Goal: Task Accomplishment & Management: Use online tool/utility

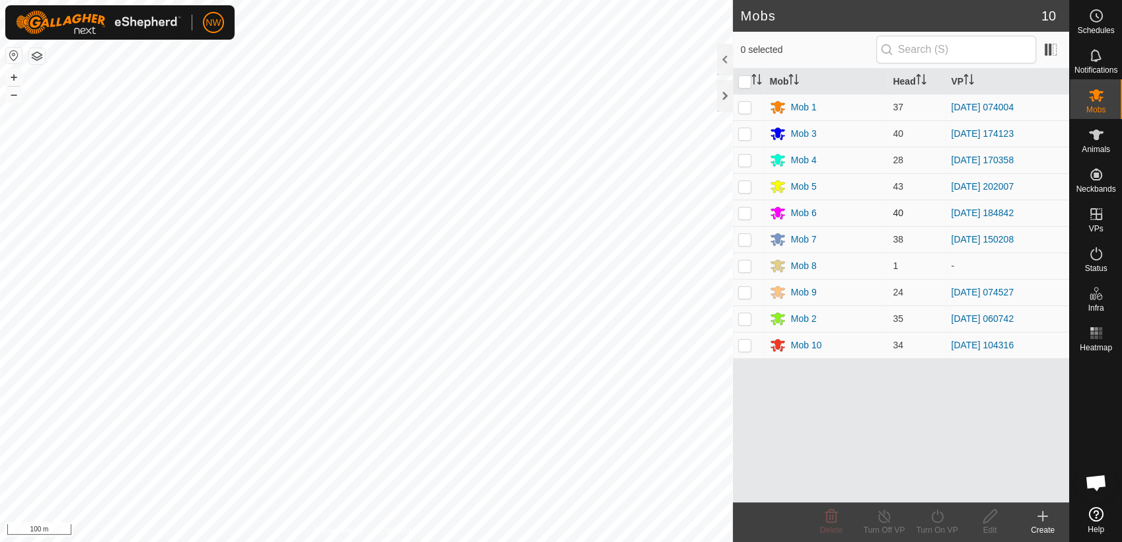
click at [741, 211] on p-checkbox at bounding box center [744, 212] width 13 height 11
checkbox input "true"
click at [942, 516] on icon at bounding box center [937, 515] width 12 height 13
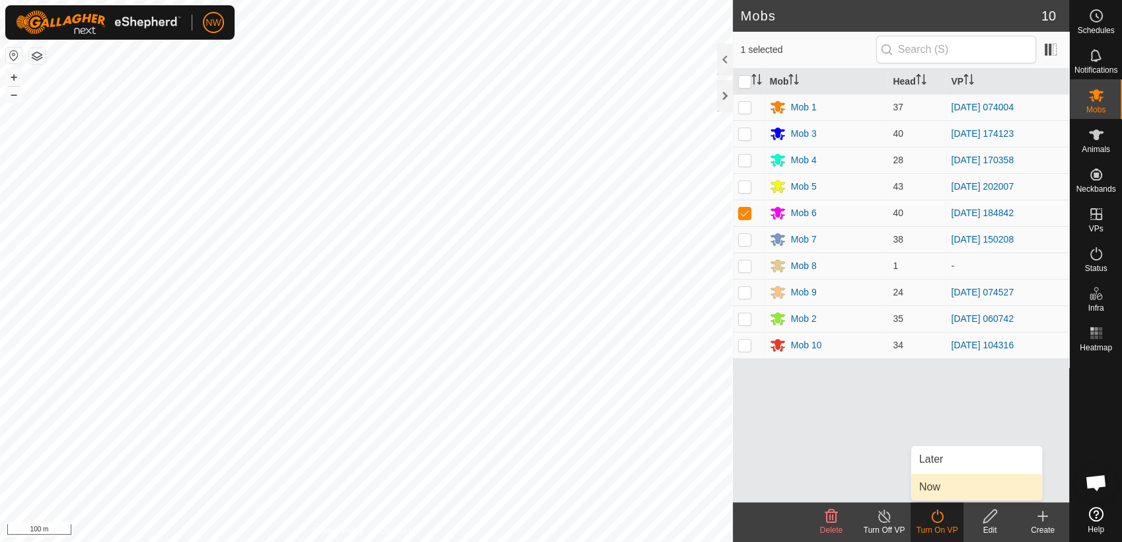
click at [946, 484] on link "Now" at bounding box center [976, 487] width 131 height 26
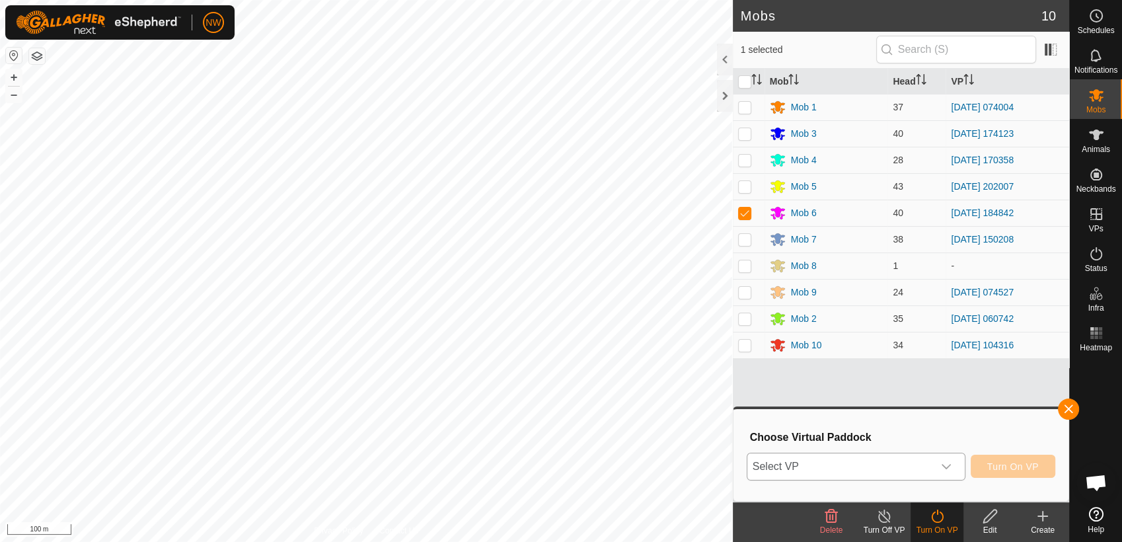
click at [952, 463] on icon "dropdown trigger" at bounding box center [946, 466] width 11 height 11
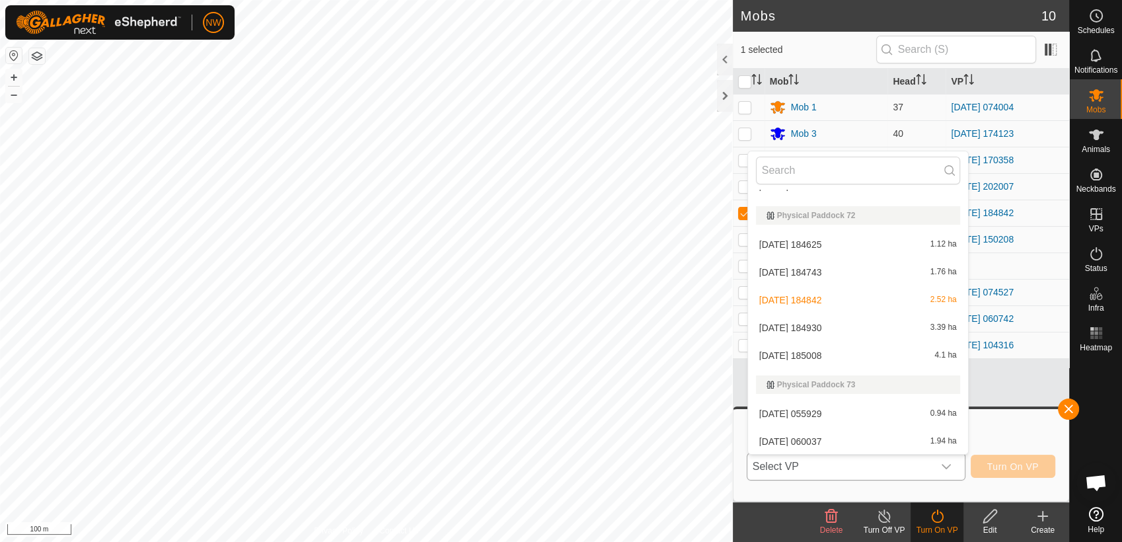
scroll to position [13601, 0]
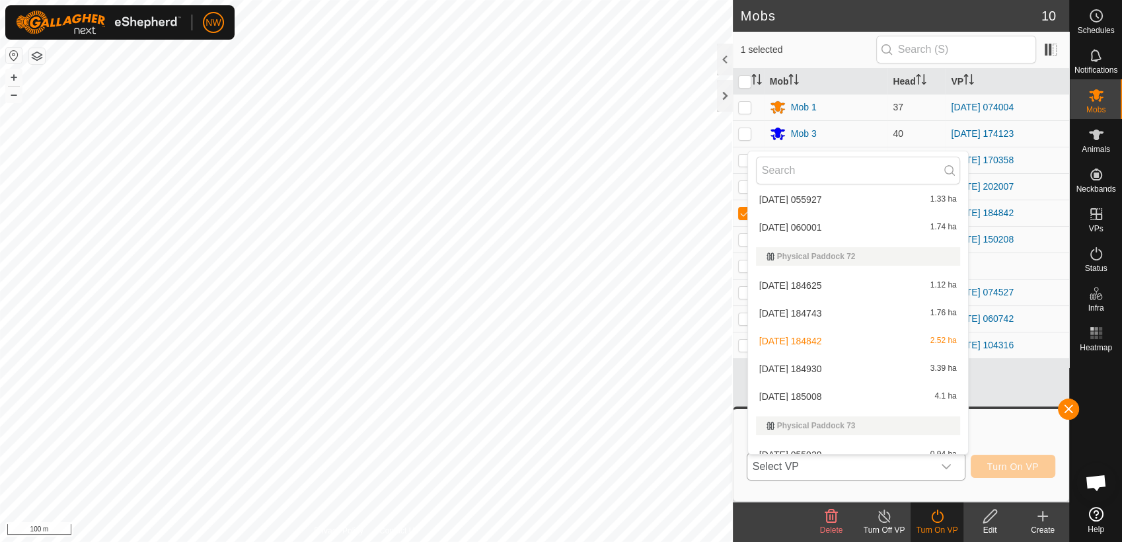
click at [814, 365] on li "[DATE] 184930 3.39 ha" at bounding box center [858, 369] width 220 height 26
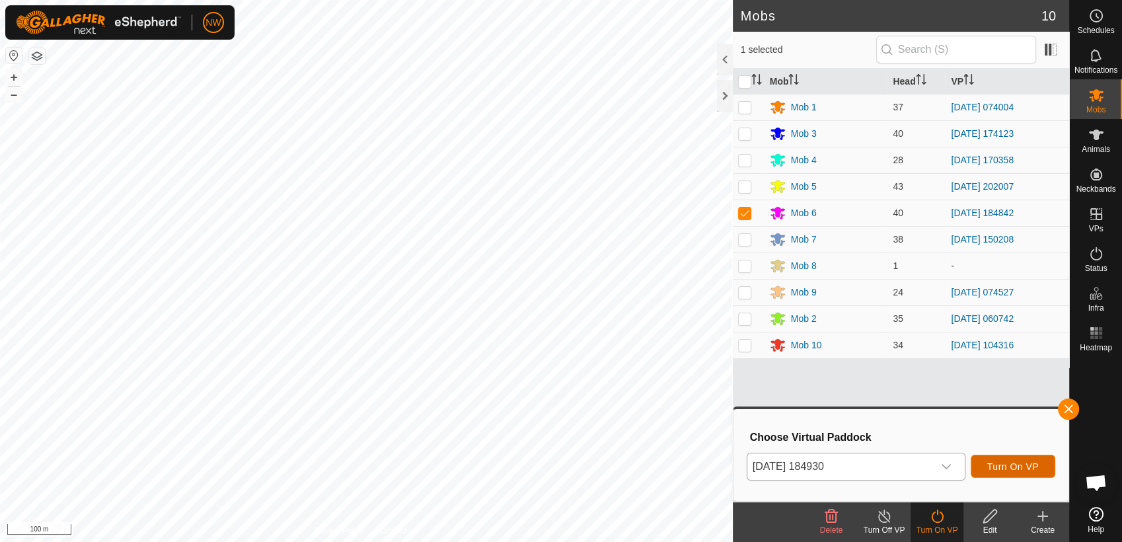
click at [1006, 465] on span "Turn On VP" at bounding box center [1013, 466] width 52 height 11
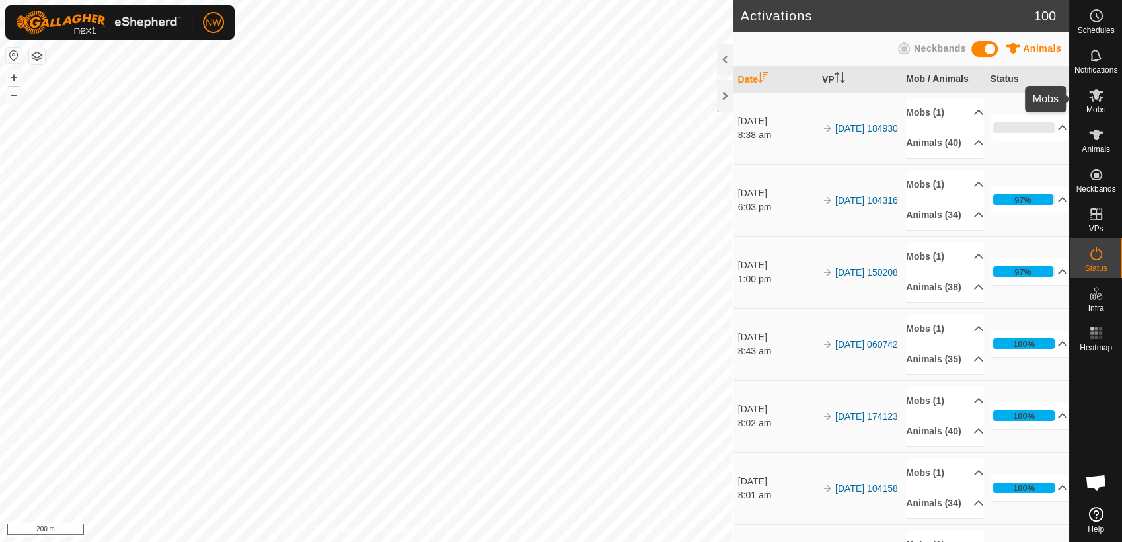
click at [1104, 94] on es-mob-svg-icon at bounding box center [1096, 95] width 24 height 21
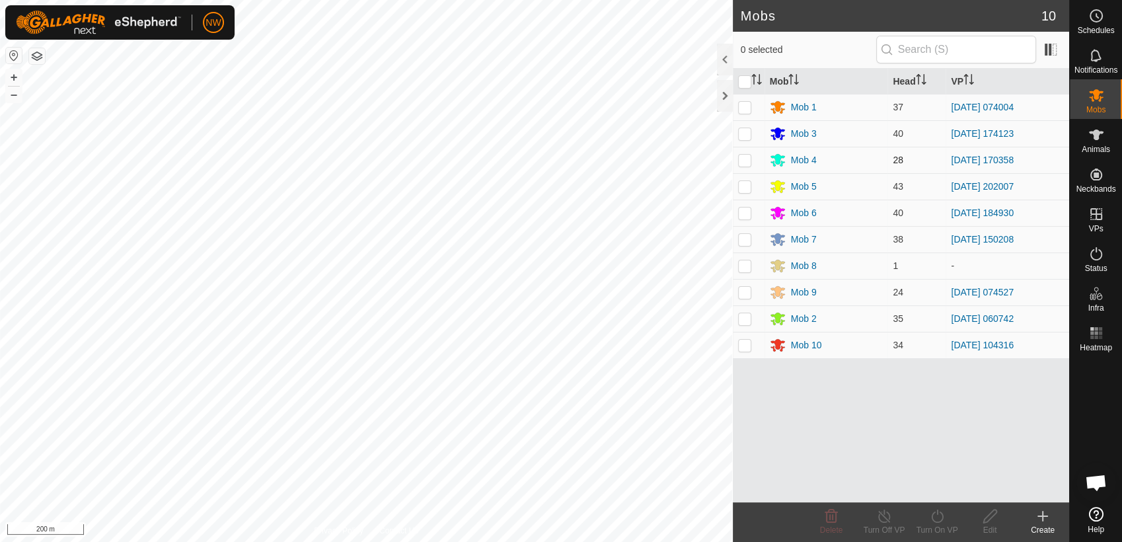
drag, startPoint x: 745, startPoint y: 156, endPoint x: 744, endPoint y: 163, distance: 7.4
click at [745, 157] on p-checkbox at bounding box center [744, 160] width 13 height 11
checkbox input "true"
click at [941, 518] on icon at bounding box center [937, 516] width 17 height 16
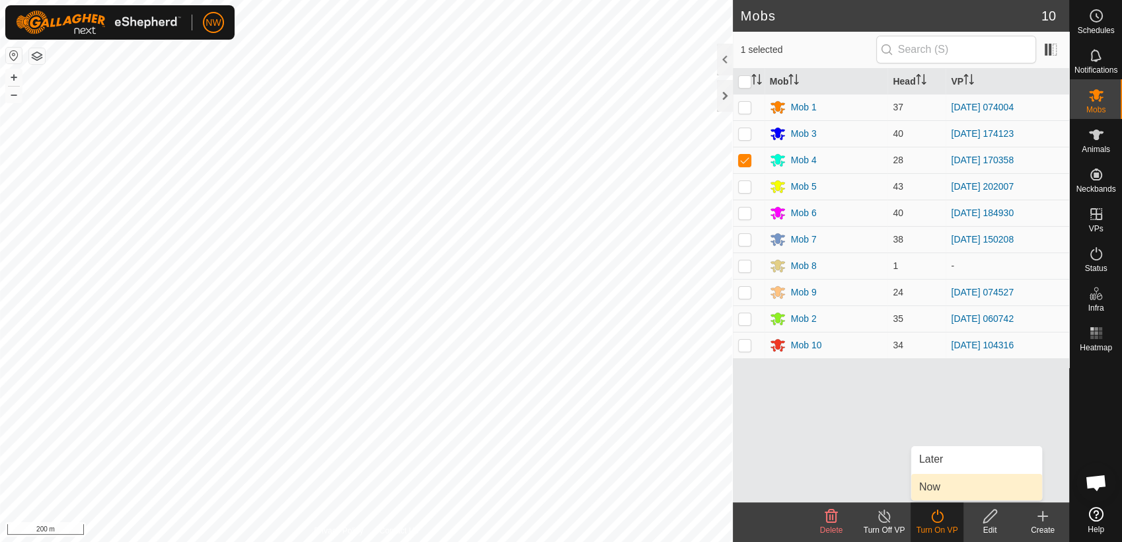
click at [938, 484] on link "Now" at bounding box center [976, 487] width 131 height 26
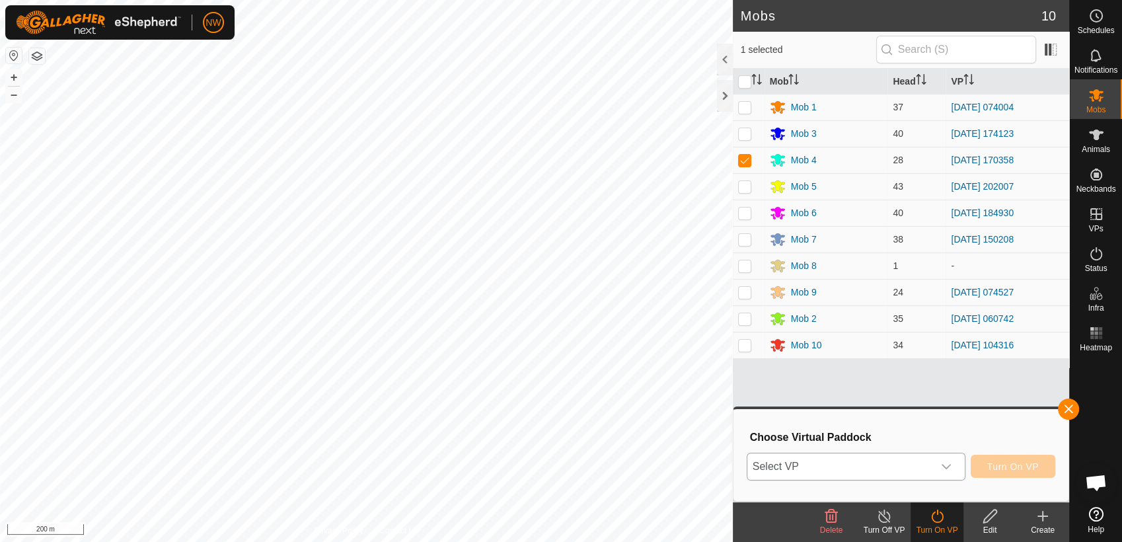
click at [950, 461] on icon "dropdown trigger" at bounding box center [946, 466] width 11 height 11
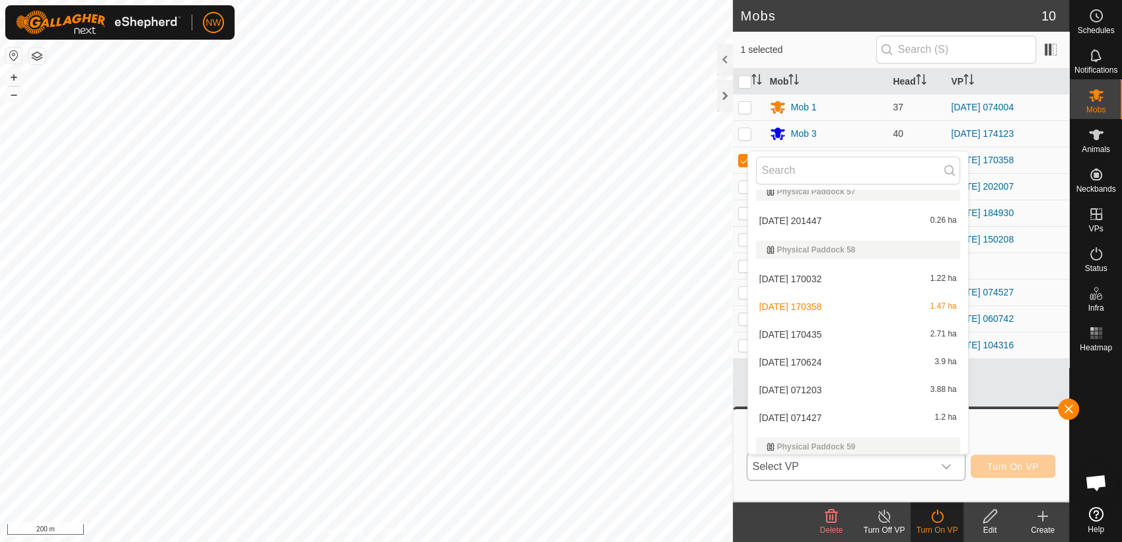
scroll to position [10111, 0]
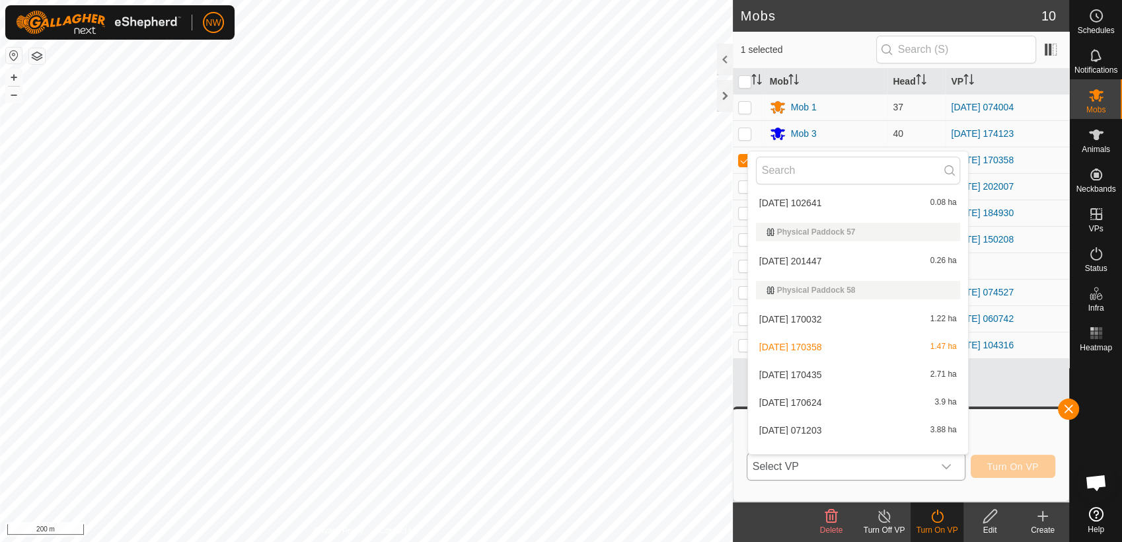
click at [826, 367] on li "[DATE] 170435 2.71 ha" at bounding box center [858, 374] width 220 height 26
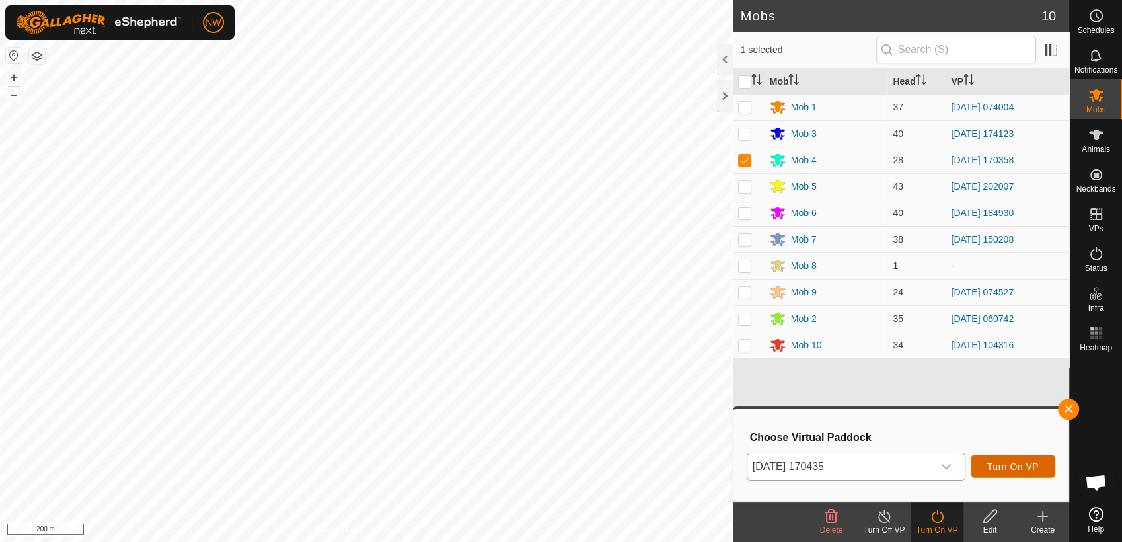
click at [1000, 461] on span "Turn On VP" at bounding box center [1013, 466] width 52 height 11
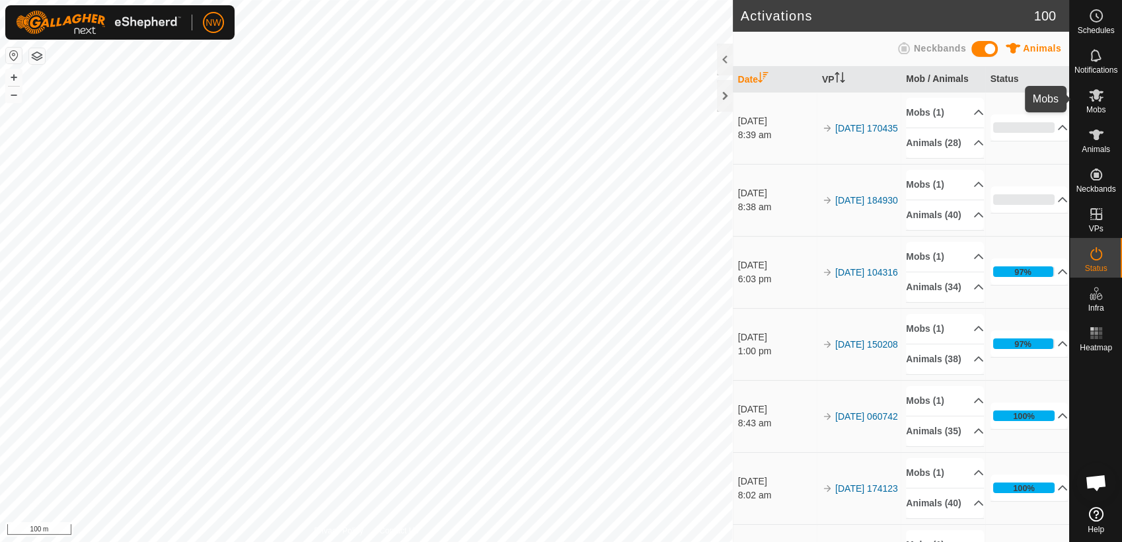
click at [1108, 94] on div "Mobs" at bounding box center [1096, 99] width 52 height 40
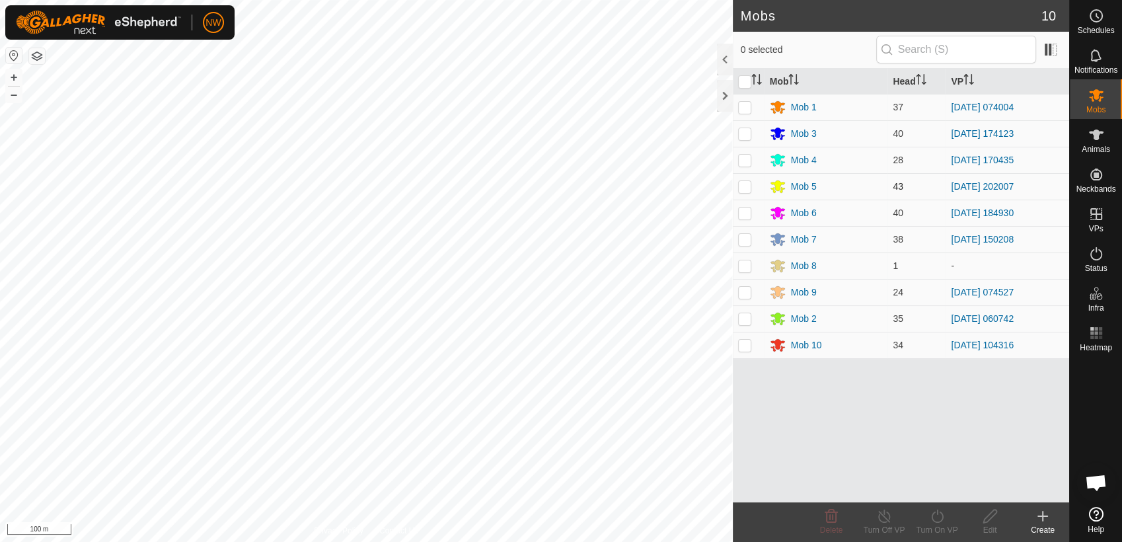
click at [742, 185] on p-checkbox at bounding box center [744, 186] width 13 height 11
checkbox input "true"
click at [940, 517] on icon at bounding box center [937, 516] width 17 height 16
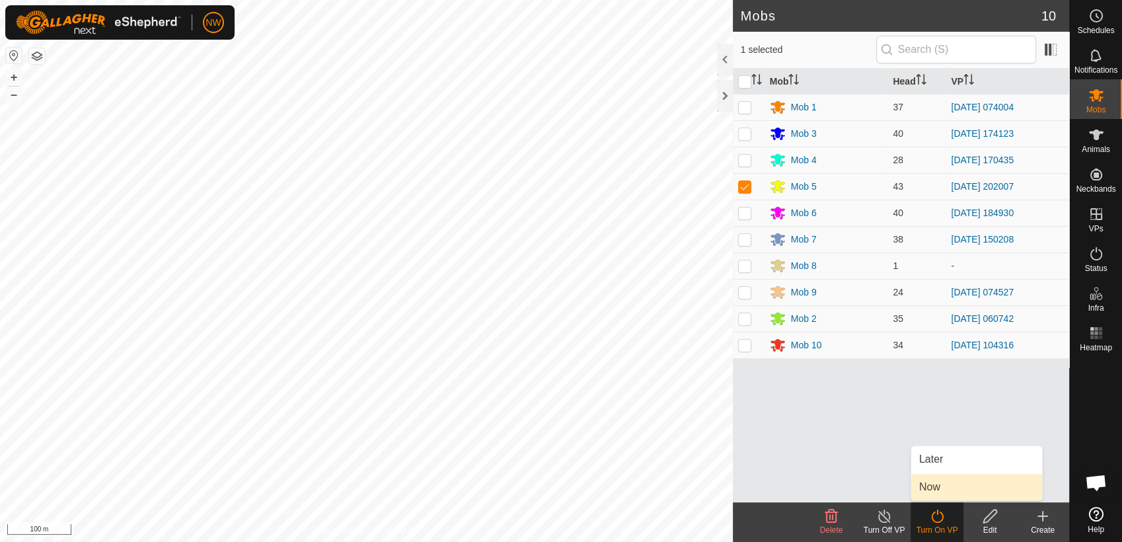
click at [940, 488] on link "Now" at bounding box center [976, 487] width 131 height 26
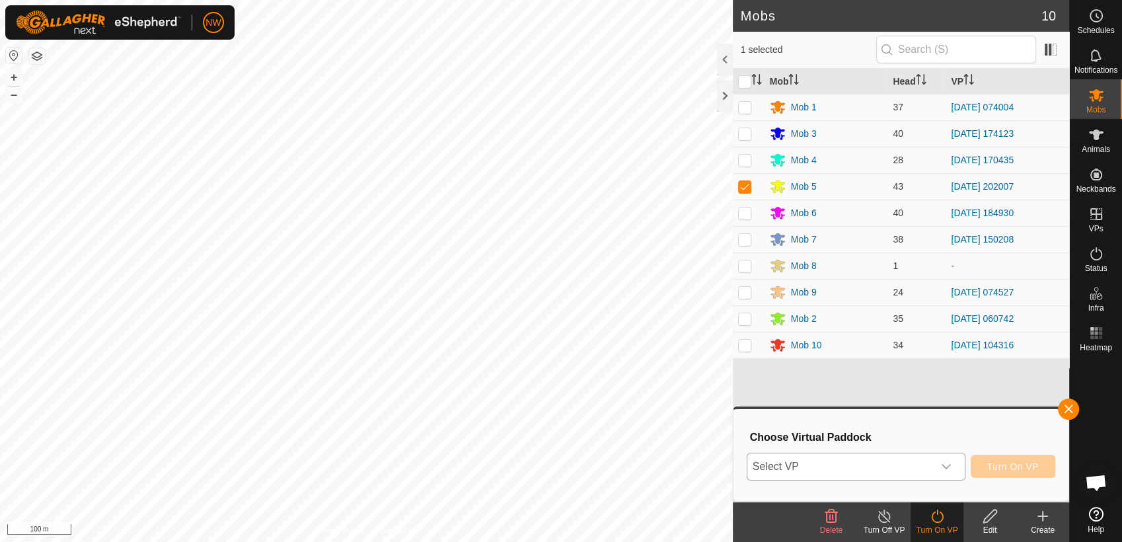
click at [950, 464] on icon "dropdown trigger" at bounding box center [946, 466] width 11 height 11
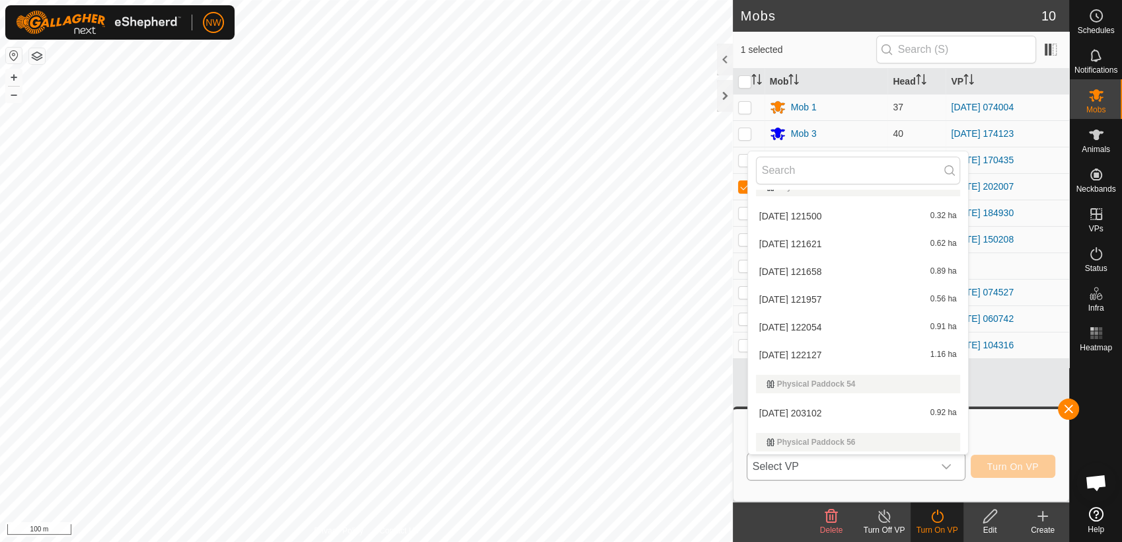
scroll to position [9416, 0]
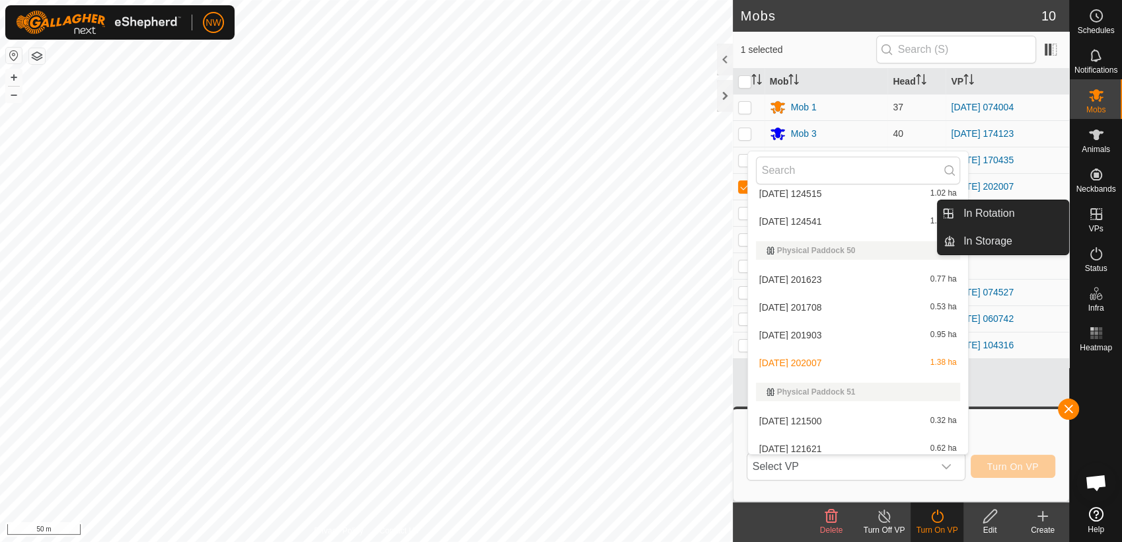
click at [1100, 211] on icon at bounding box center [1096, 214] width 16 height 16
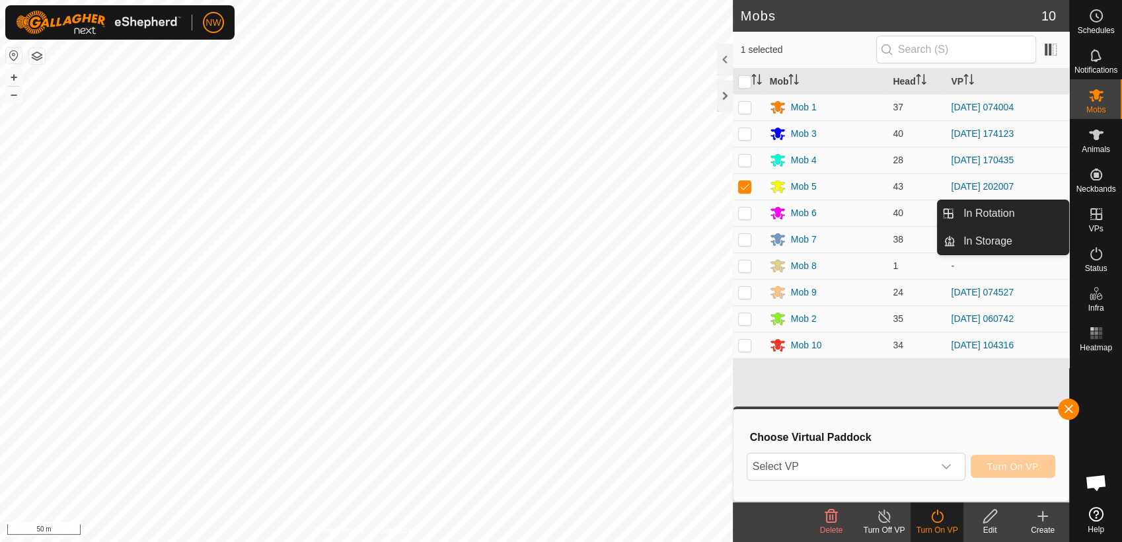
click at [1096, 209] on icon at bounding box center [1096, 214] width 12 height 12
click at [1017, 209] on link "In Rotation" at bounding box center [1012, 213] width 113 height 26
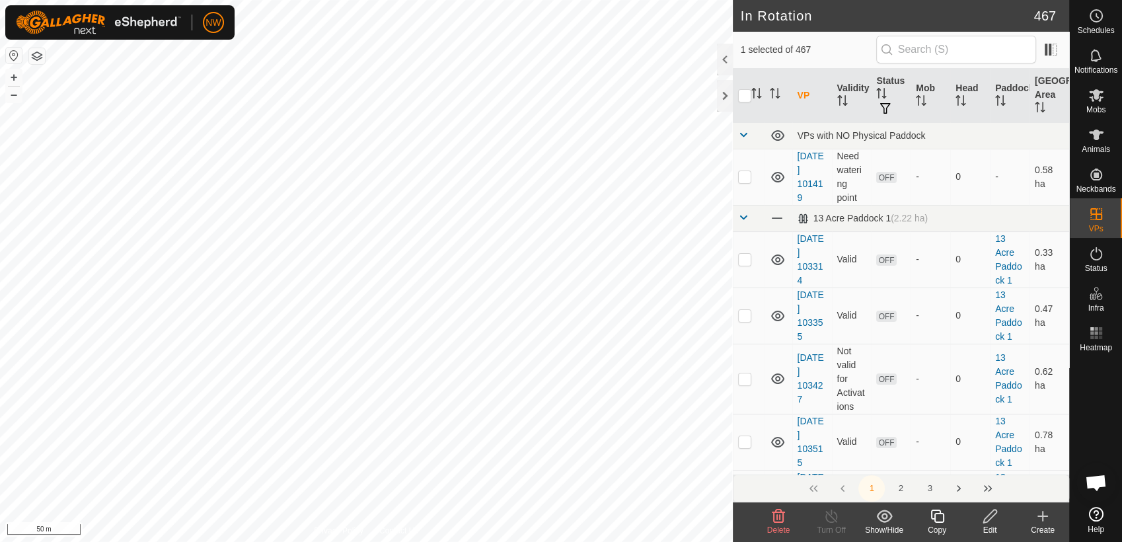
click at [939, 516] on icon at bounding box center [937, 516] width 17 height 16
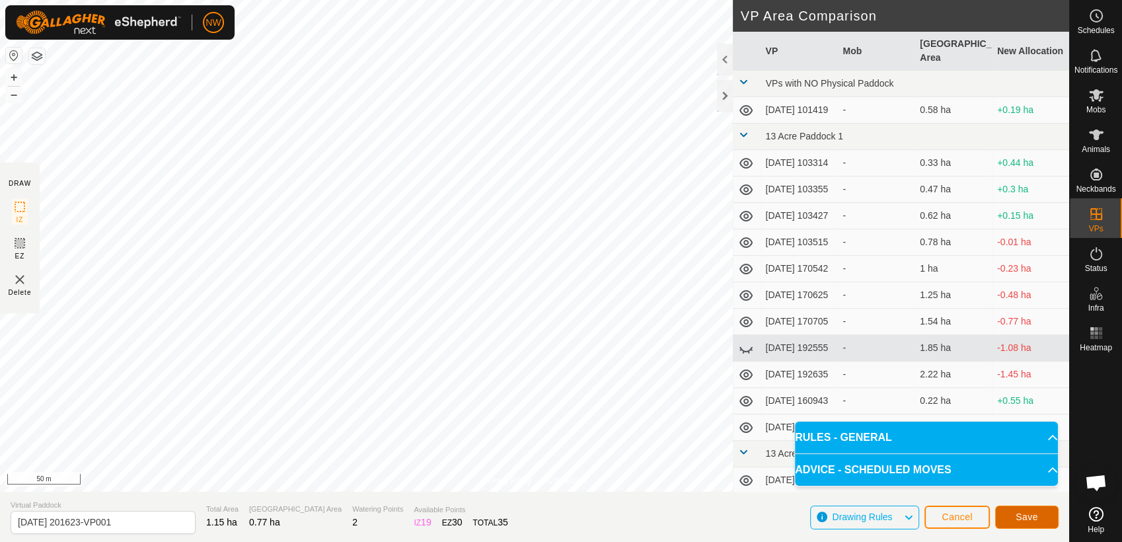
click at [1022, 519] on span "Save" at bounding box center [1027, 516] width 22 height 11
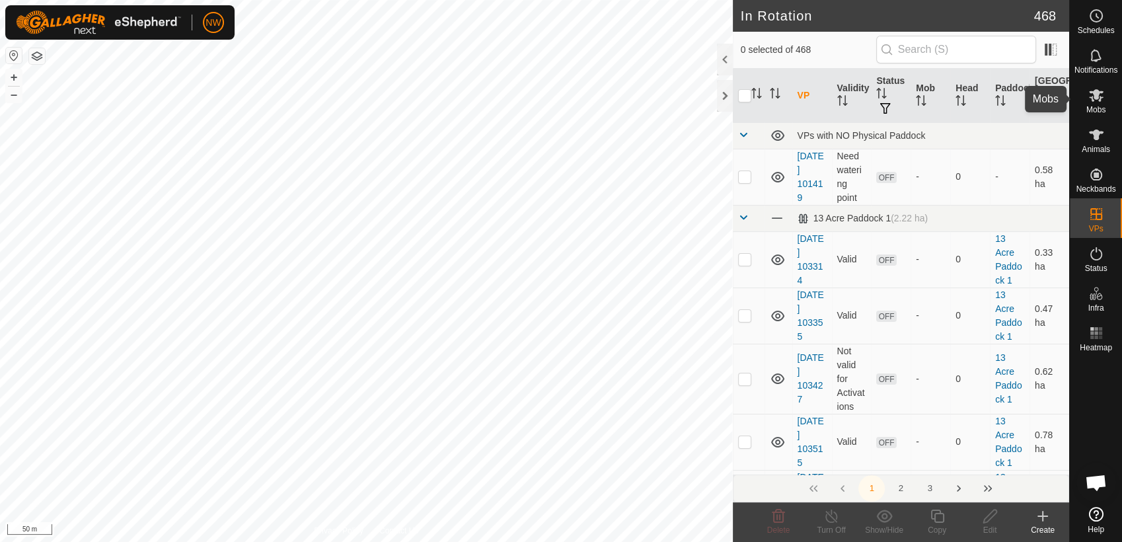
click at [1098, 102] on icon at bounding box center [1096, 95] width 16 height 16
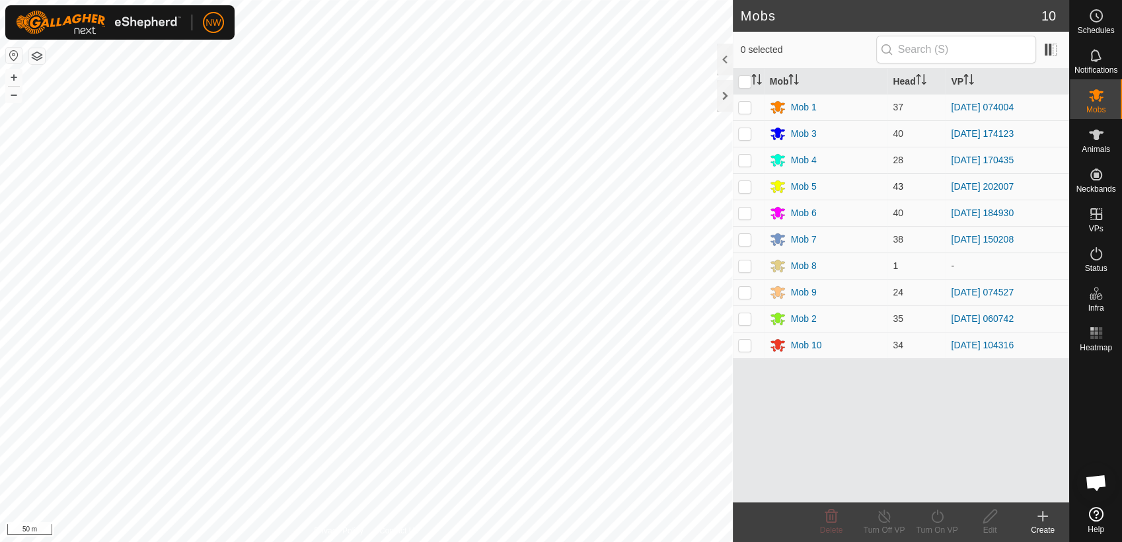
drag, startPoint x: 745, startPoint y: 184, endPoint x: 751, endPoint y: 190, distance: 8.4
click at [745, 186] on p-checkbox at bounding box center [744, 186] width 13 height 11
checkbox input "true"
click at [940, 516] on icon at bounding box center [937, 516] width 17 height 16
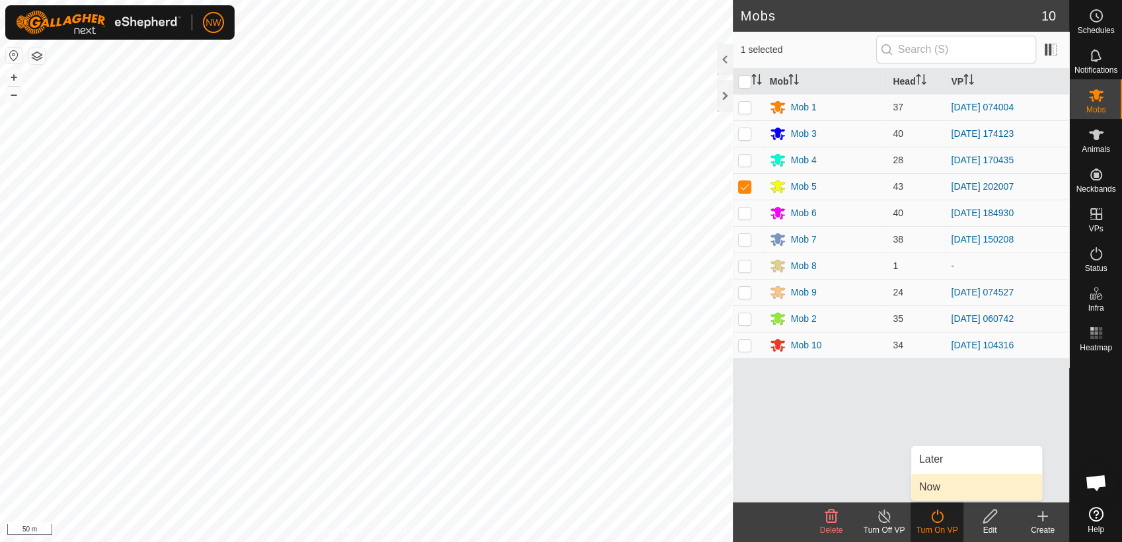
click at [940, 482] on link "Now" at bounding box center [976, 487] width 131 height 26
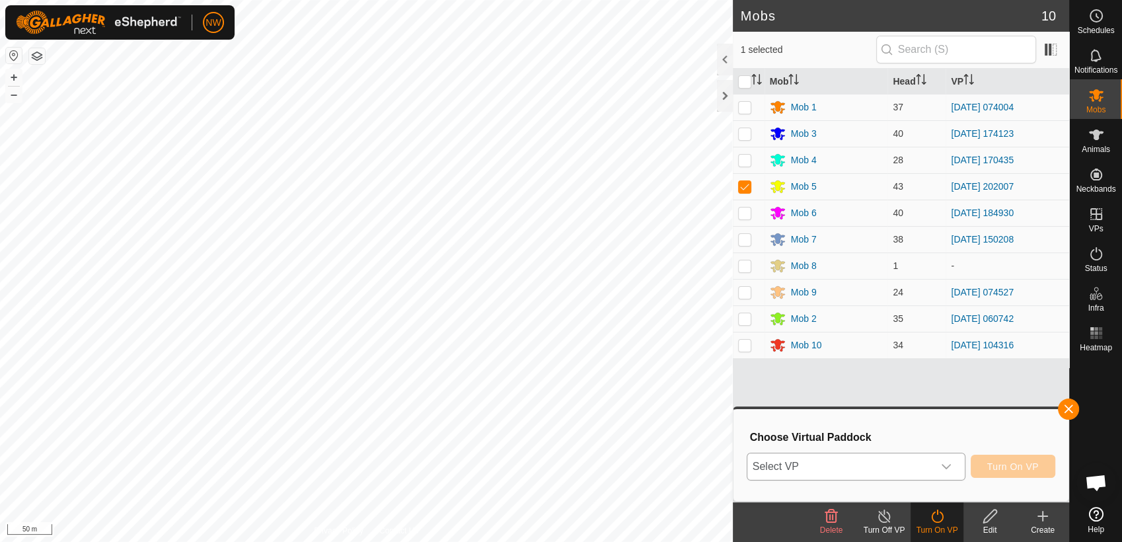
click at [950, 468] on icon "dropdown trigger" at bounding box center [946, 466] width 11 height 11
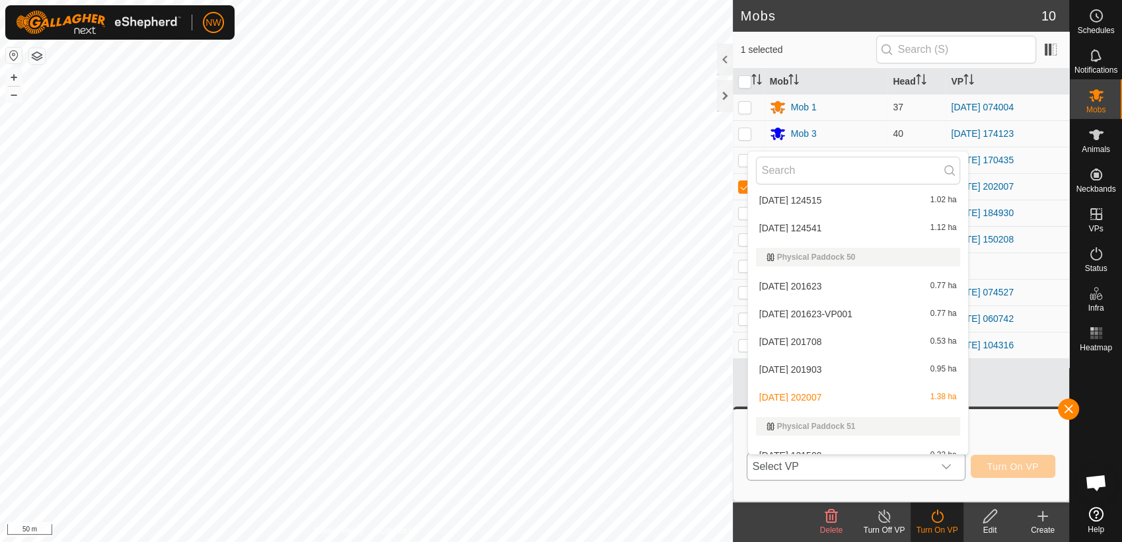
scroll to position [9451, 0]
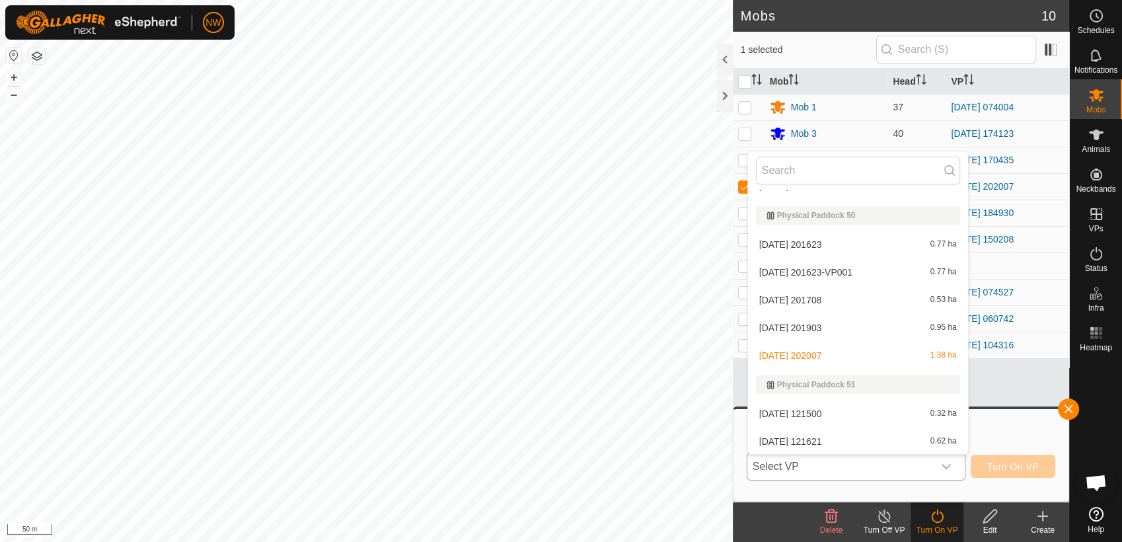
click at [806, 239] on li "[DATE] 201623 0.77 ha" at bounding box center [858, 244] width 220 height 26
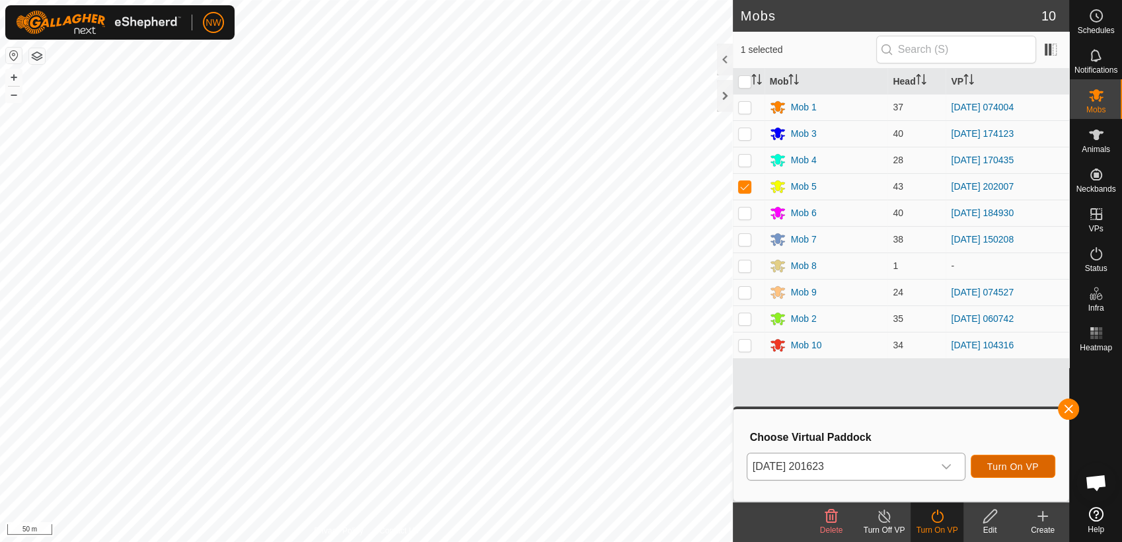
click at [1010, 458] on button "Turn On VP" at bounding box center [1013, 466] width 85 height 23
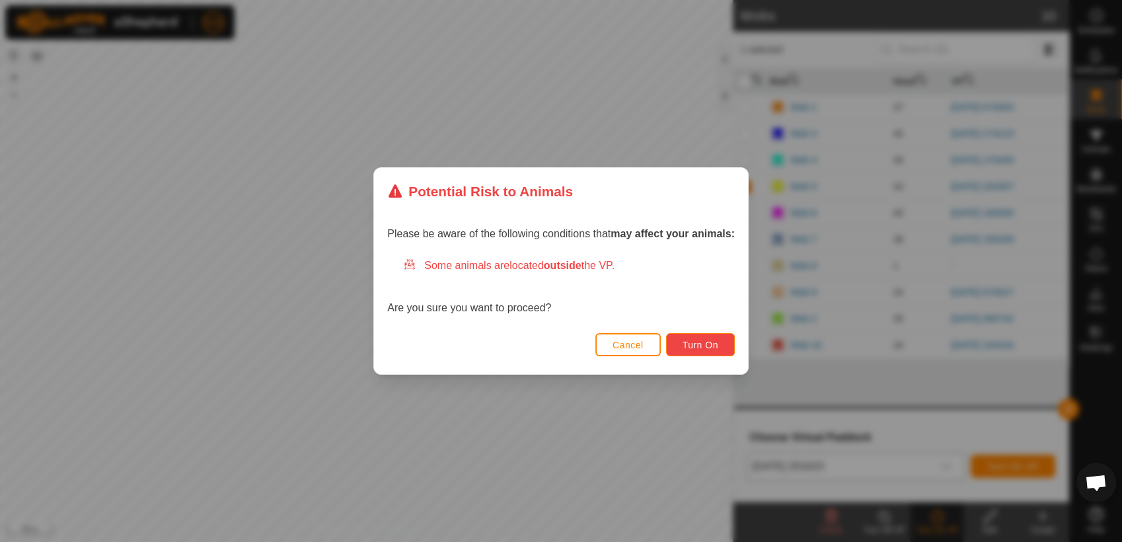
click at [692, 344] on span "Turn On" at bounding box center [701, 345] width 36 height 11
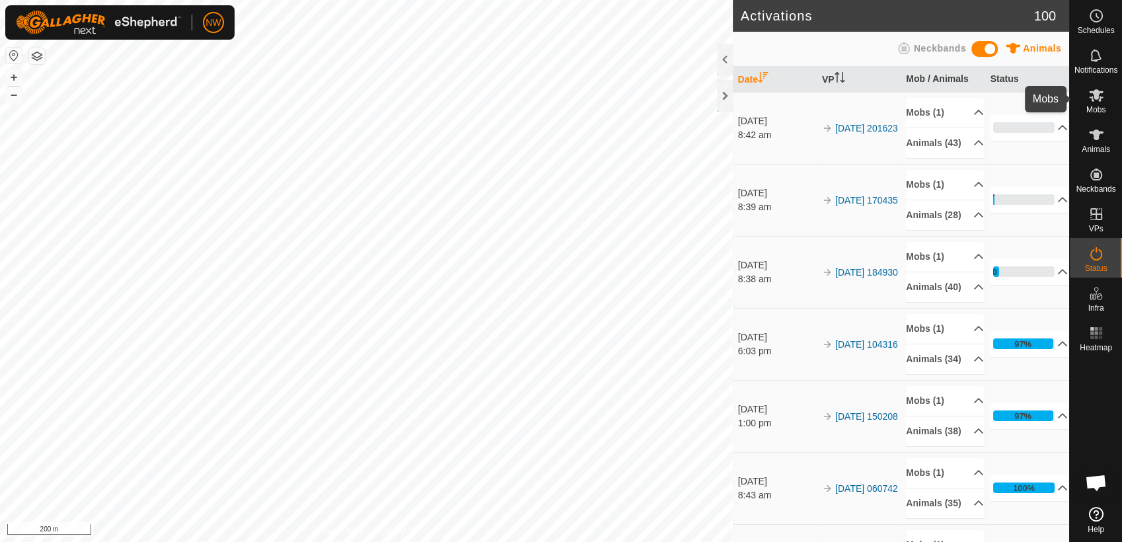
click at [1101, 99] on icon at bounding box center [1096, 95] width 16 height 16
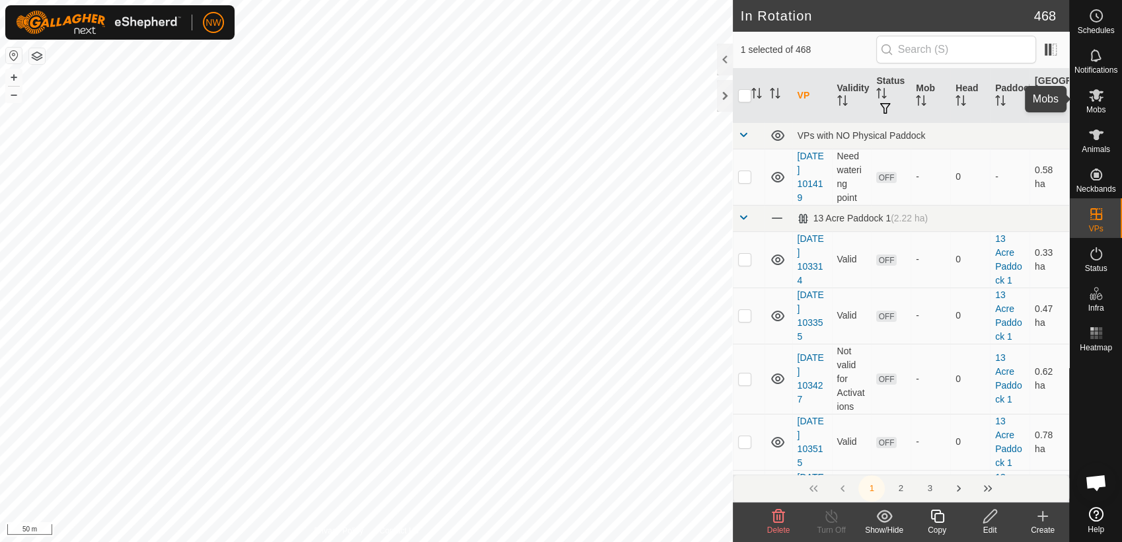
click at [1095, 93] on icon at bounding box center [1096, 95] width 15 height 13
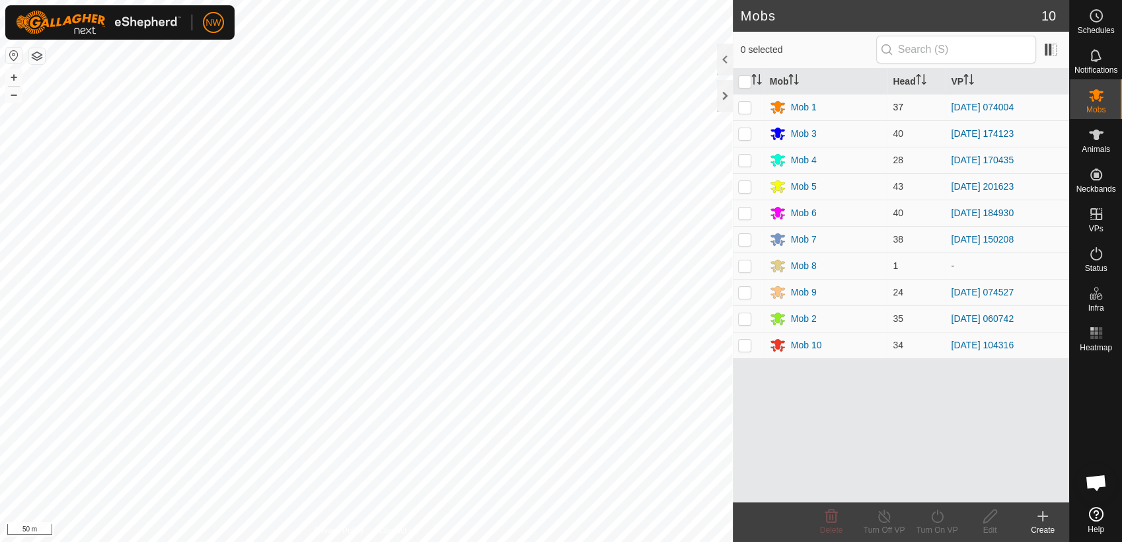
drag, startPoint x: 744, startPoint y: 106, endPoint x: 776, endPoint y: 147, distance: 51.3
click at [745, 106] on p-checkbox at bounding box center [744, 107] width 13 height 11
checkbox input "true"
click at [881, 515] on line at bounding box center [884, 516] width 11 height 11
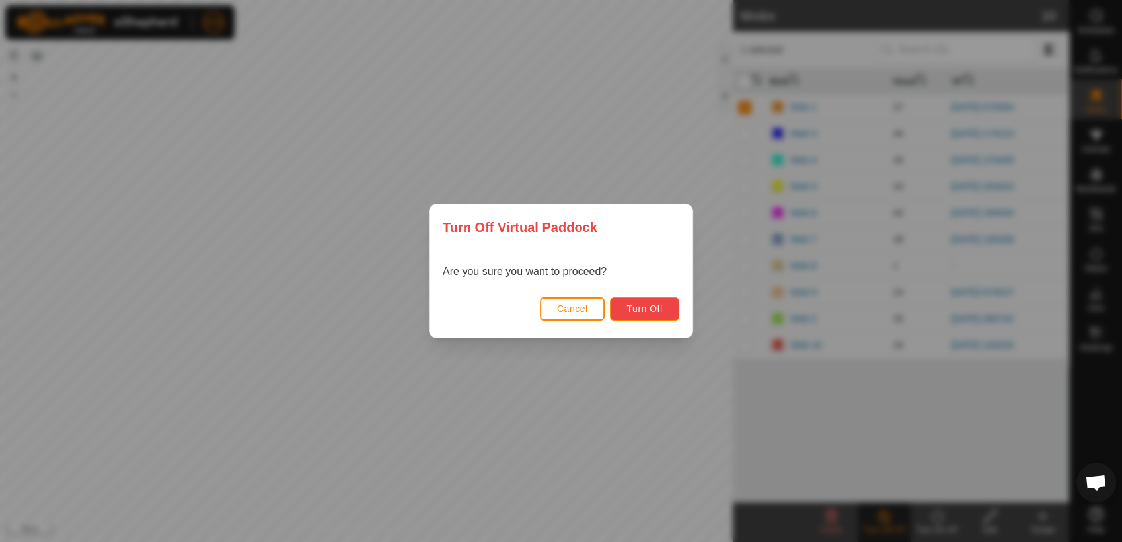
click at [651, 304] on span "Turn Off" at bounding box center [644, 308] width 36 height 11
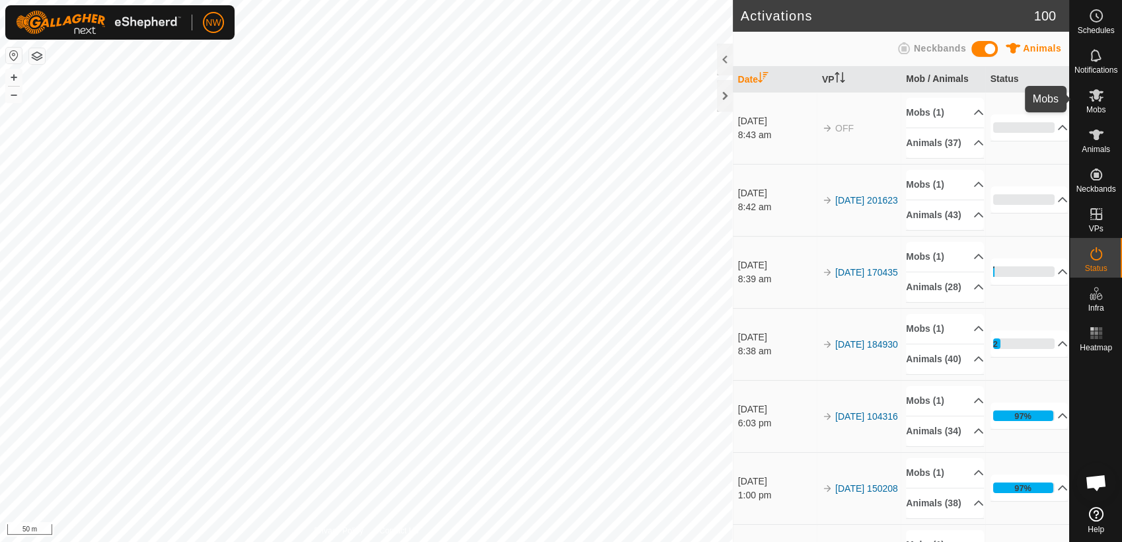
click at [1095, 98] on icon at bounding box center [1096, 95] width 15 height 13
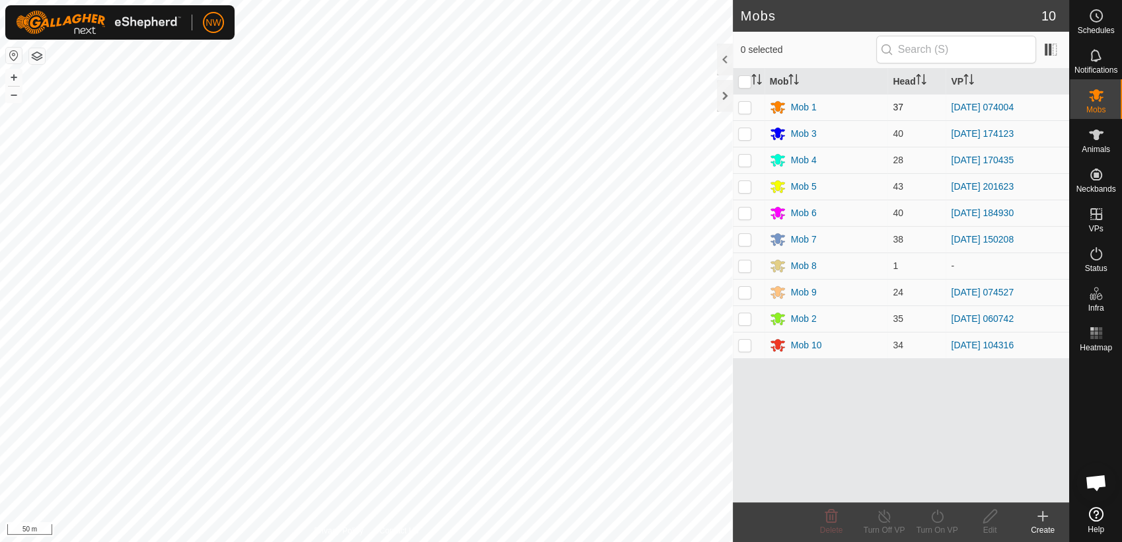
click at [745, 103] on p-checkbox at bounding box center [744, 107] width 13 height 11
checkbox input "true"
click at [936, 519] on icon at bounding box center [937, 516] width 17 height 16
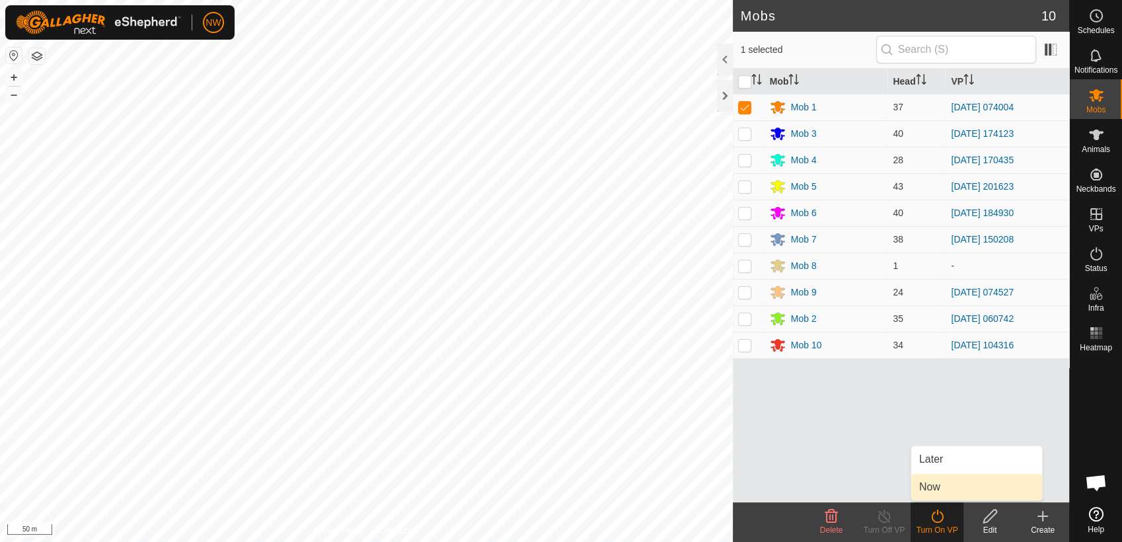
click at [926, 486] on link "Now" at bounding box center [976, 487] width 131 height 26
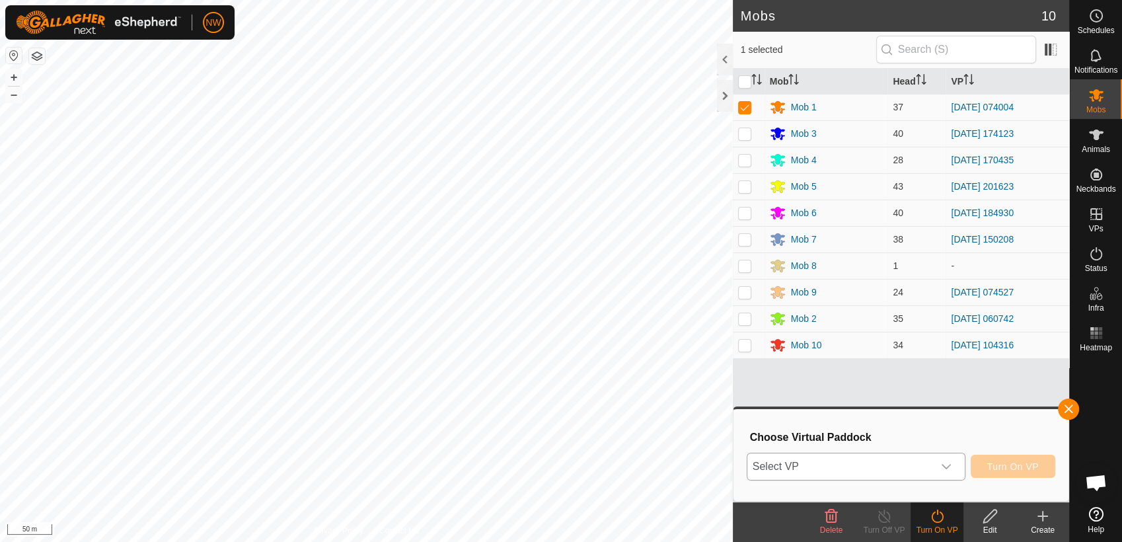
click at [951, 464] on icon "dropdown trigger" at bounding box center [946, 466] width 9 height 5
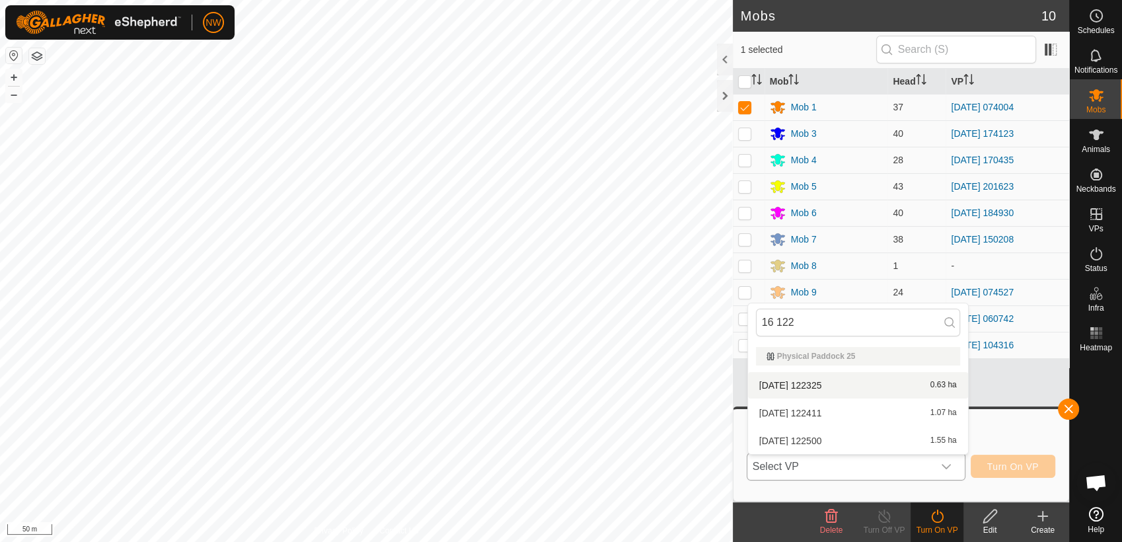
type input "16 122"
click at [812, 381] on li "[DATE] 122325 0.63 ha" at bounding box center [858, 385] width 220 height 26
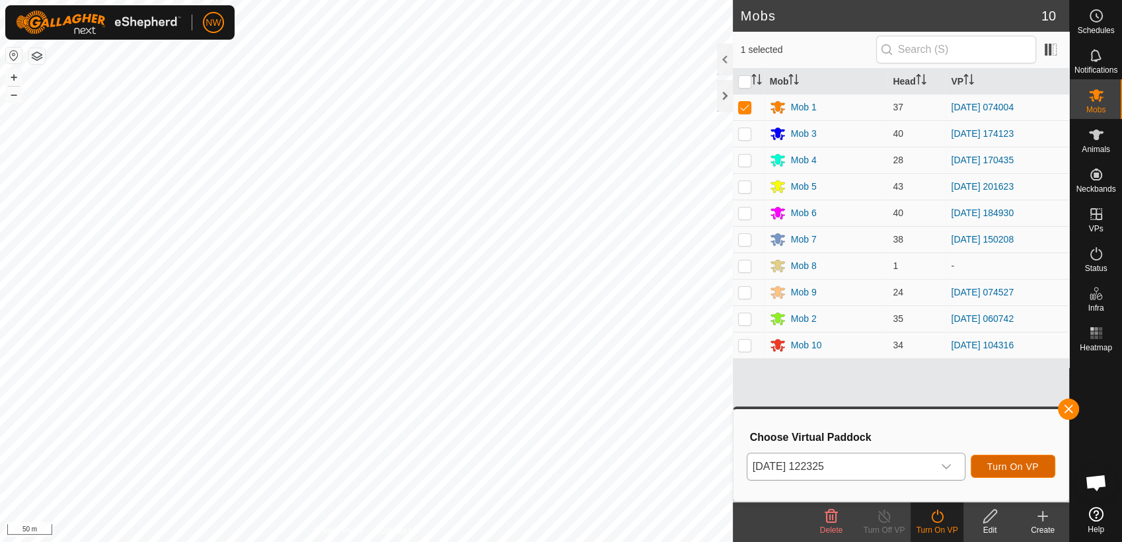
click at [1006, 463] on span "Turn On VP" at bounding box center [1013, 466] width 52 height 11
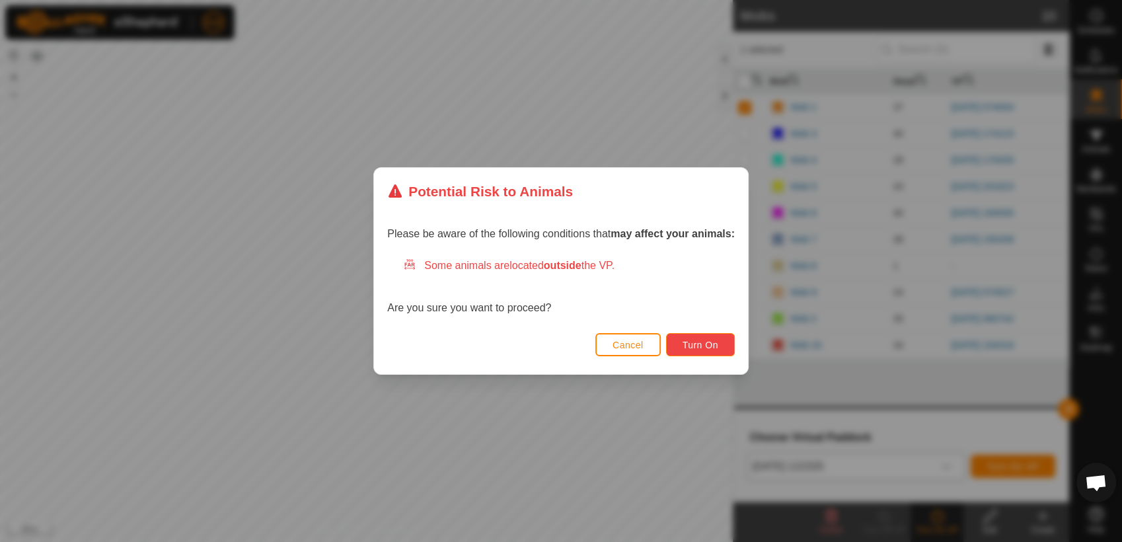
click at [678, 338] on button "Turn On" at bounding box center [700, 344] width 69 height 23
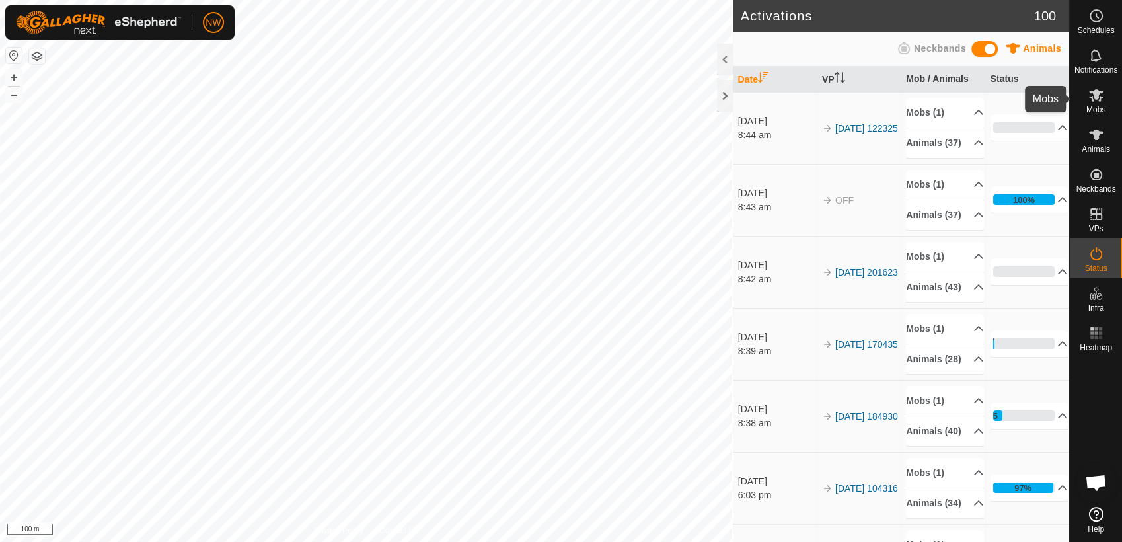
click at [1105, 94] on es-mob-svg-icon at bounding box center [1096, 95] width 24 height 21
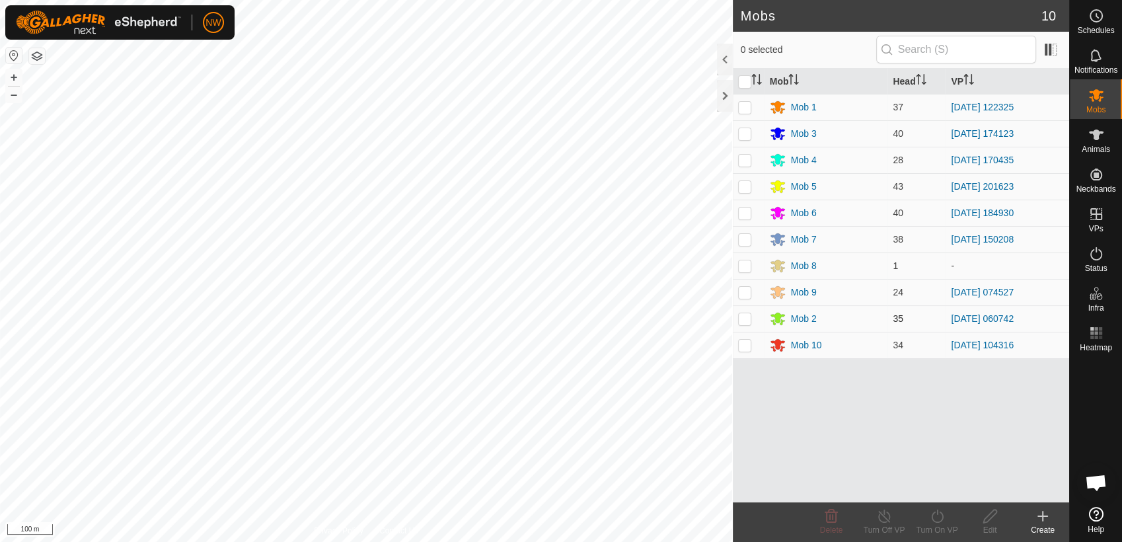
click at [745, 318] on p-checkbox at bounding box center [744, 318] width 13 height 11
checkbox input "true"
click at [936, 517] on icon at bounding box center [937, 516] width 17 height 16
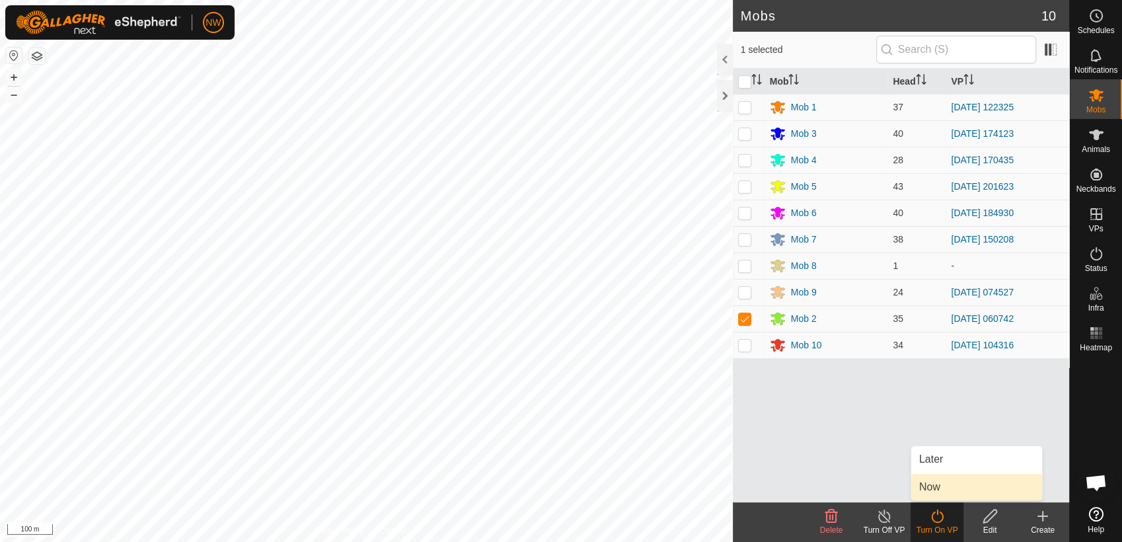
click at [934, 484] on link "Now" at bounding box center [976, 487] width 131 height 26
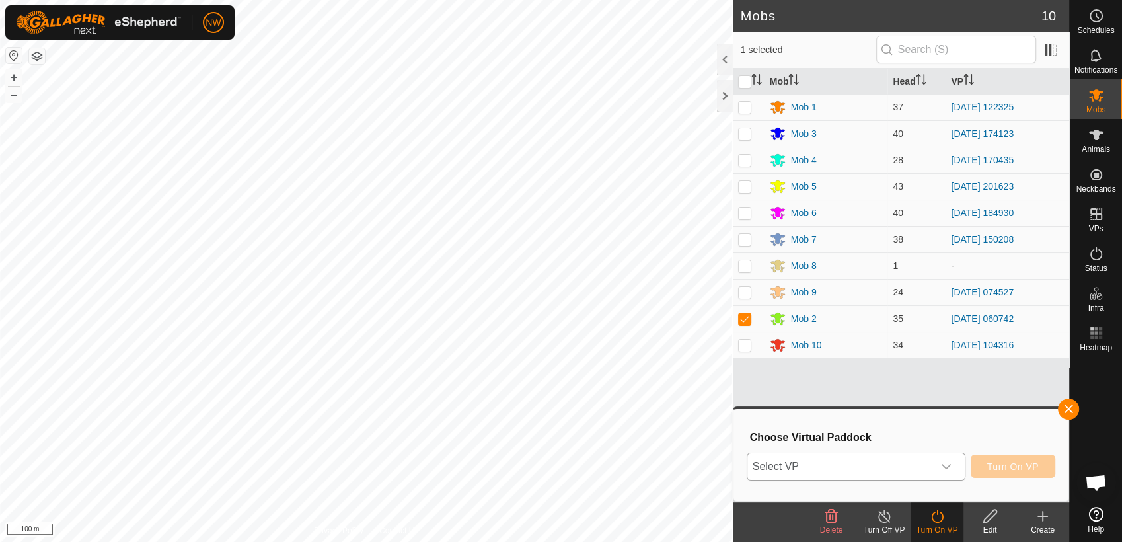
click at [952, 466] on icon "dropdown trigger" at bounding box center [946, 466] width 11 height 11
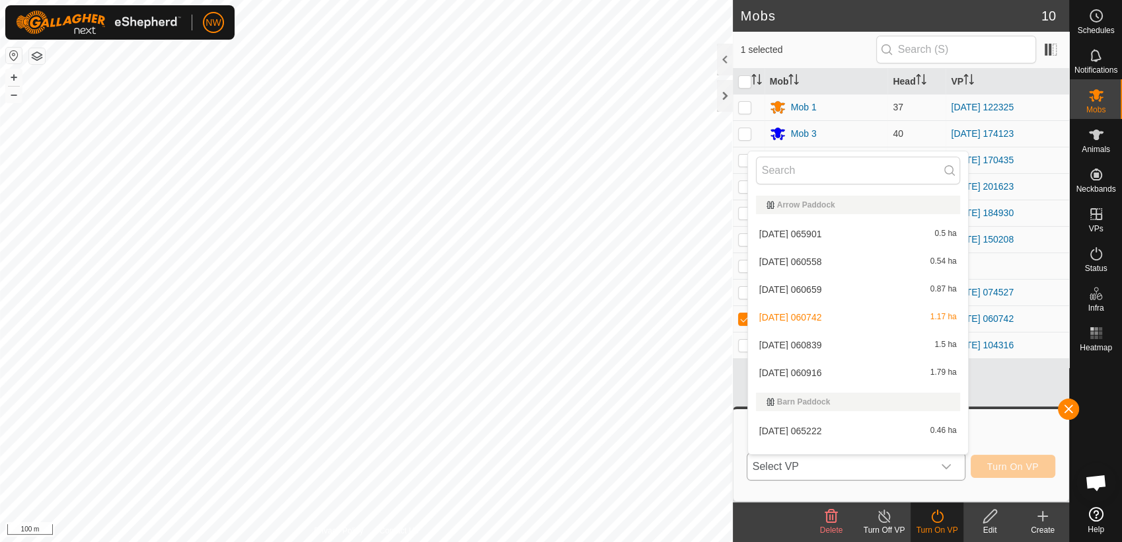
scroll to position [774, 0]
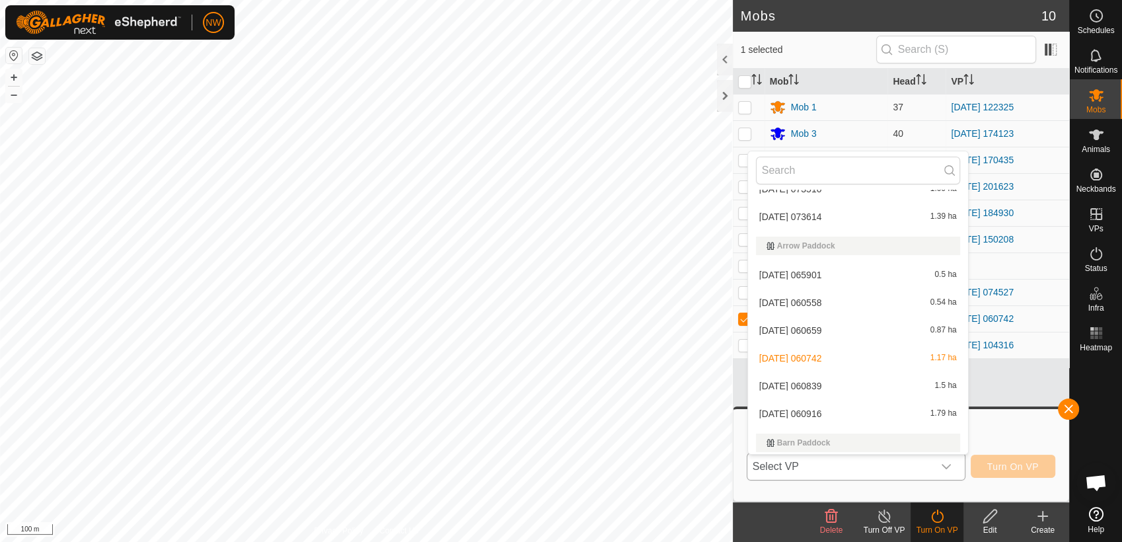
click at [816, 379] on li "[DATE] 060839 1.5 ha" at bounding box center [858, 386] width 220 height 26
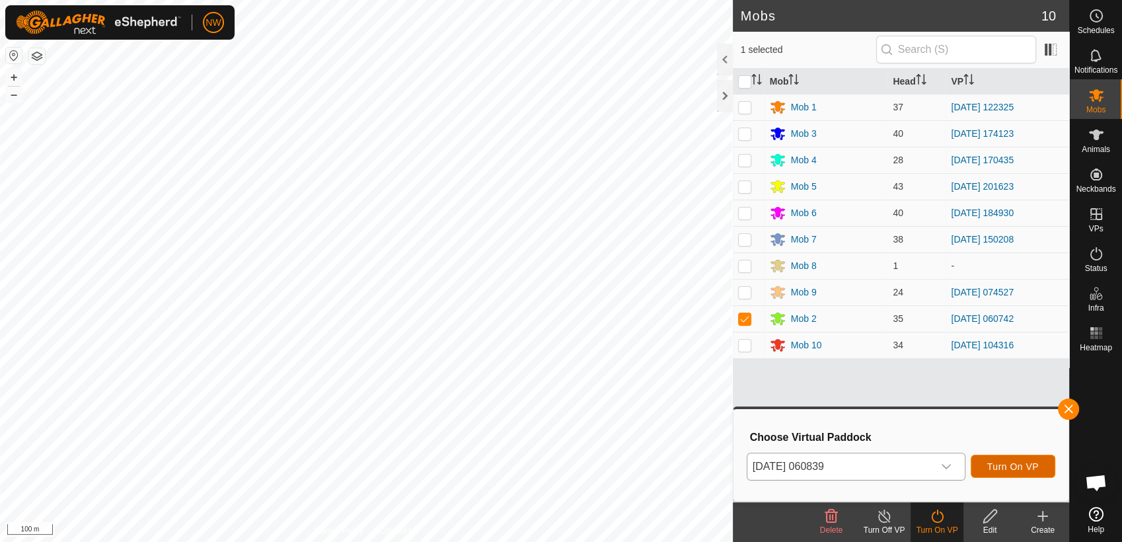
click at [1008, 465] on span "Turn On VP" at bounding box center [1013, 466] width 52 height 11
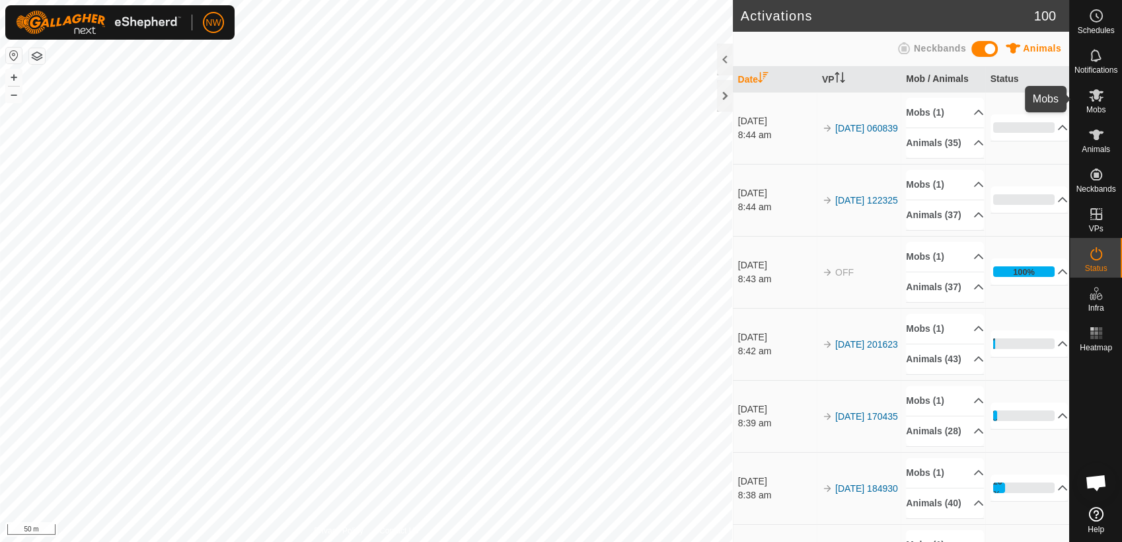
click at [1101, 96] on icon at bounding box center [1096, 95] width 16 height 16
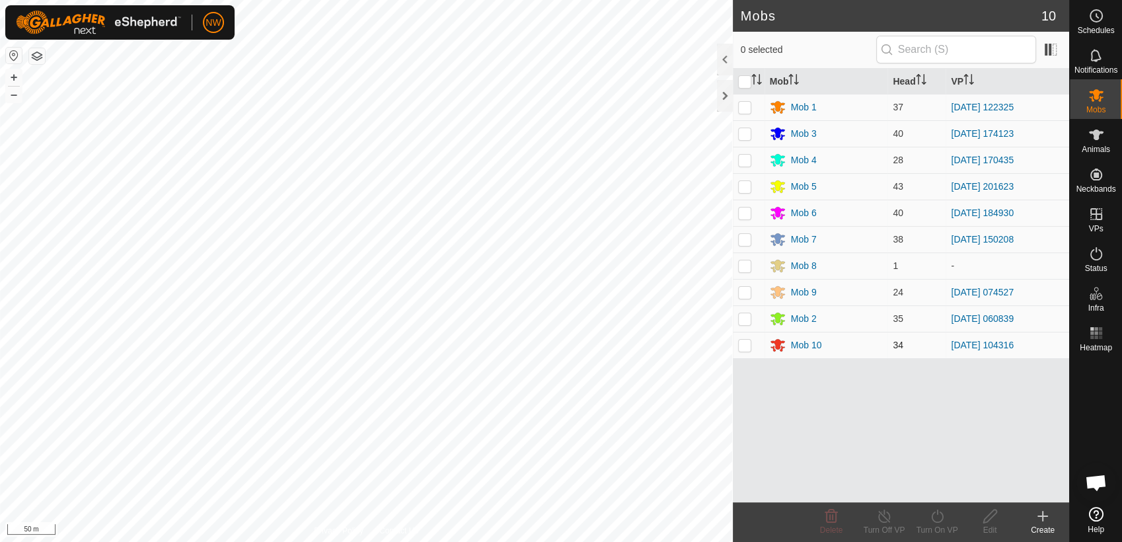
click at [749, 344] on p-checkbox at bounding box center [744, 345] width 13 height 11
checkbox input "true"
click at [885, 515] on icon at bounding box center [884, 516] width 17 height 16
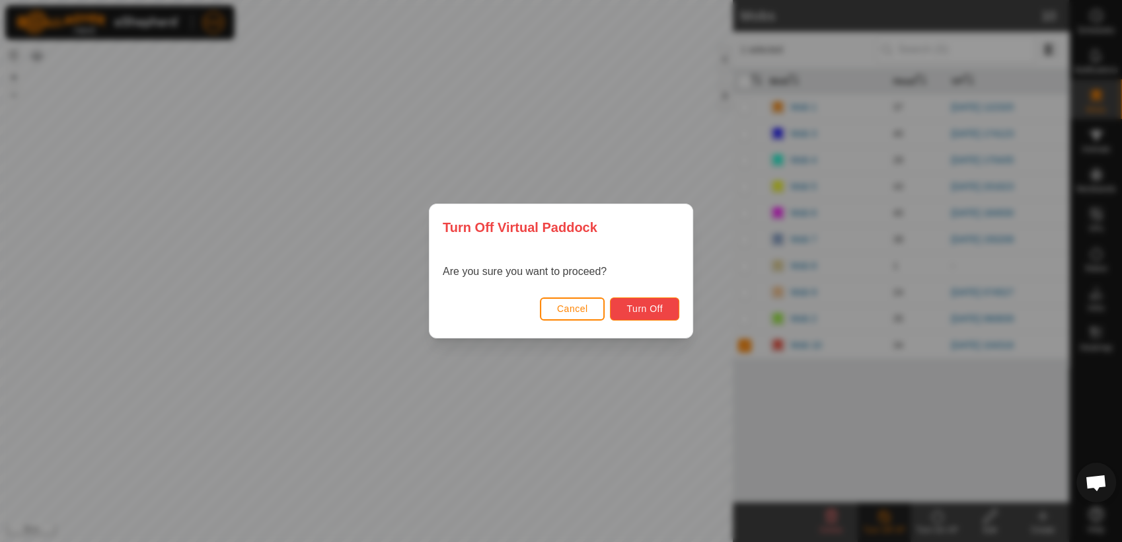
click at [635, 304] on span "Turn Off" at bounding box center [644, 308] width 36 height 11
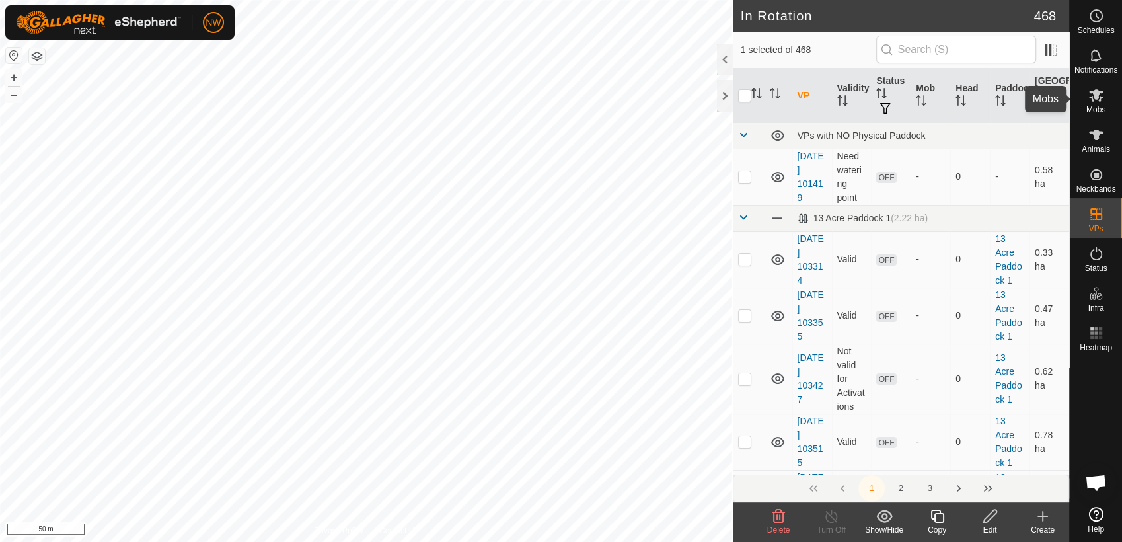
click at [1098, 98] on icon at bounding box center [1096, 95] width 16 height 16
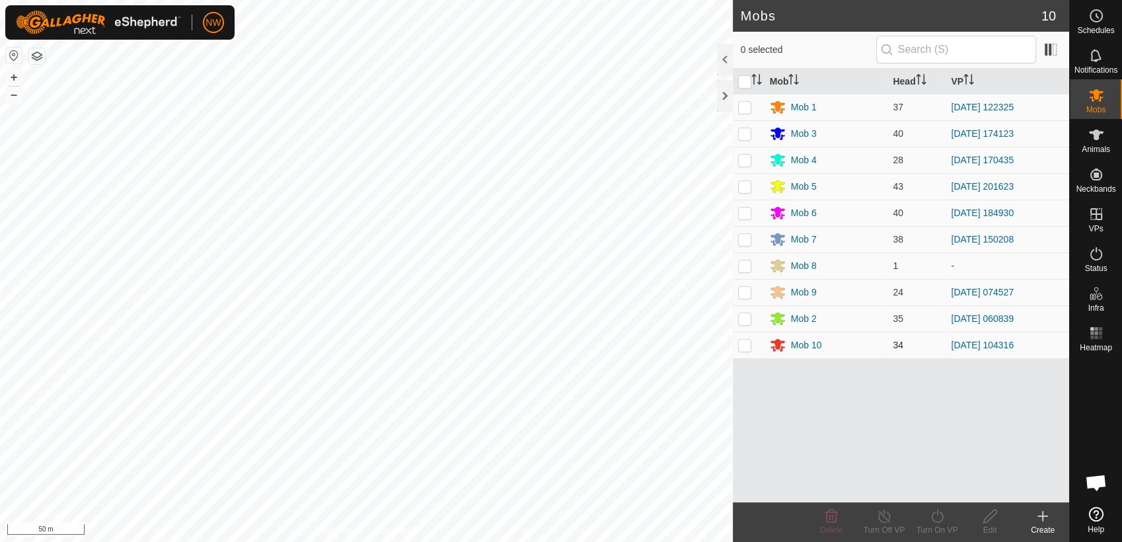
click at [745, 342] on p-checkbox at bounding box center [744, 345] width 13 height 11
checkbox input "true"
click at [938, 519] on icon at bounding box center [937, 516] width 17 height 16
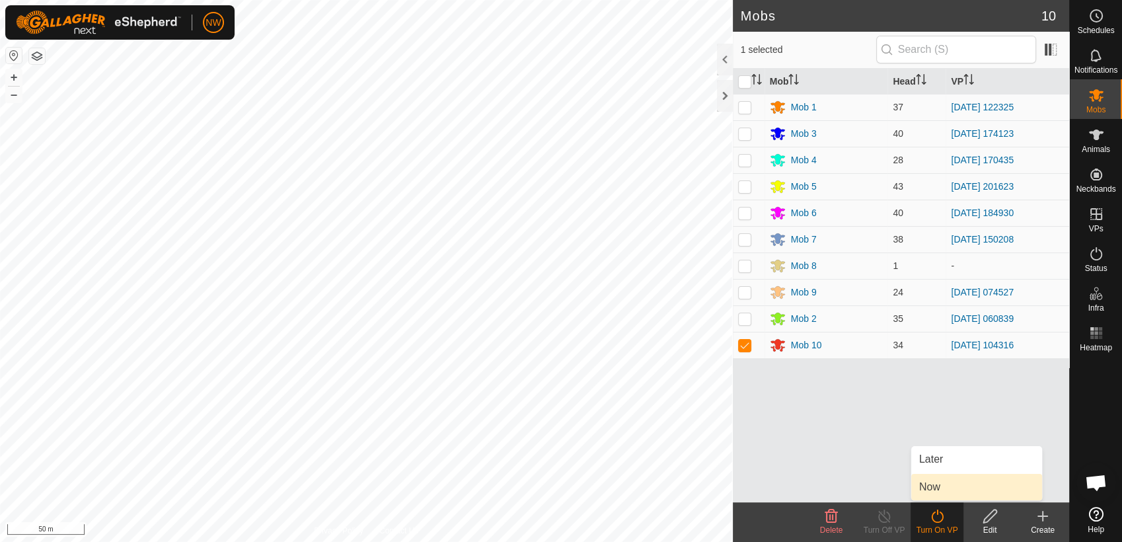
click at [944, 487] on link "Now" at bounding box center [976, 487] width 131 height 26
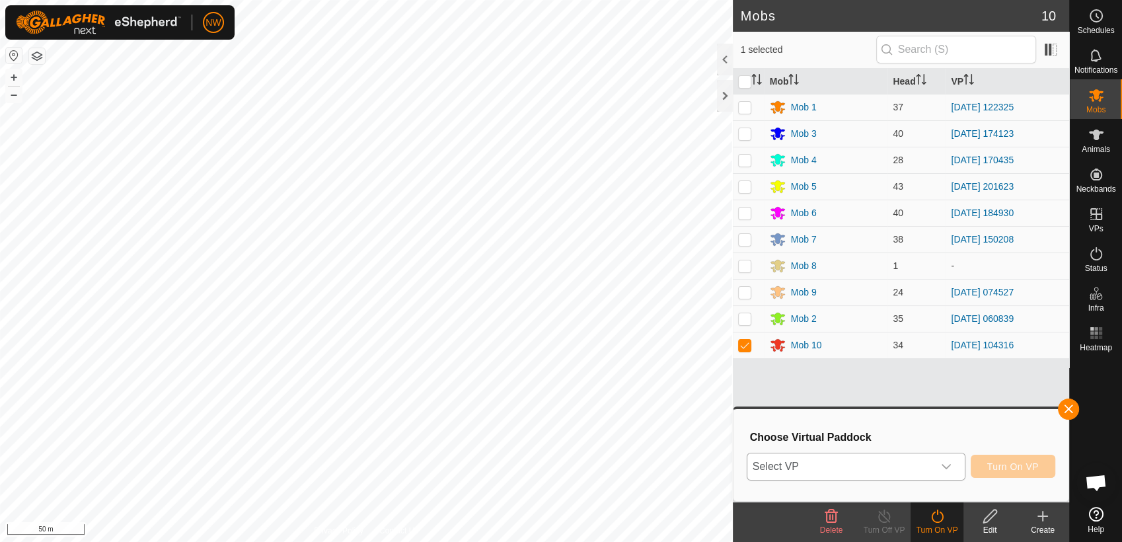
click at [948, 467] on icon "dropdown trigger" at bounding box center [946, 466] width 9 height 5
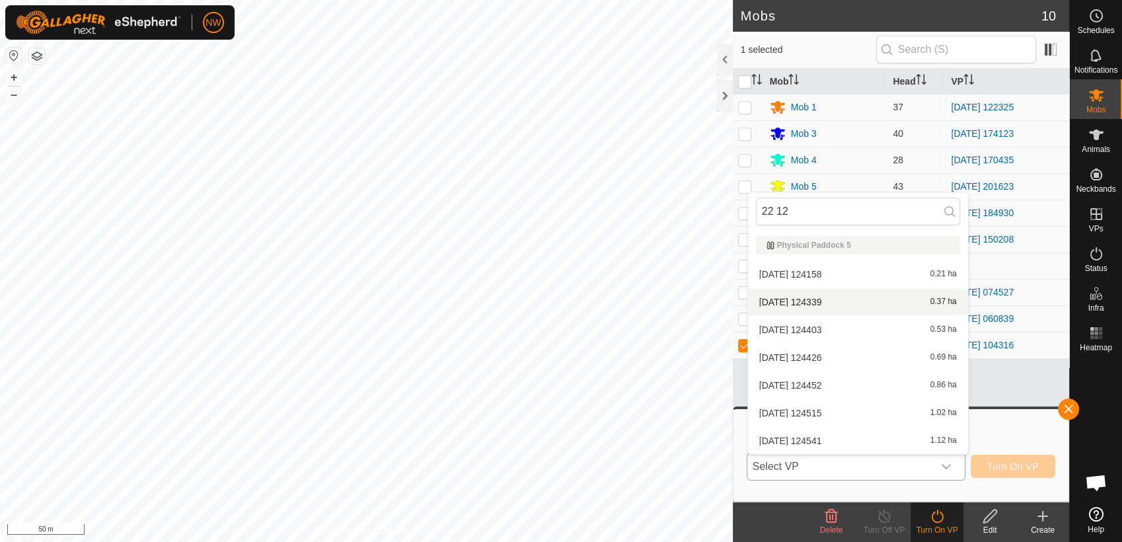
type input "22 12"
click at [804, 299] on li "2025-04-22 124339 0.37 ha" at bounding box center [858, 302] width 220 height 26
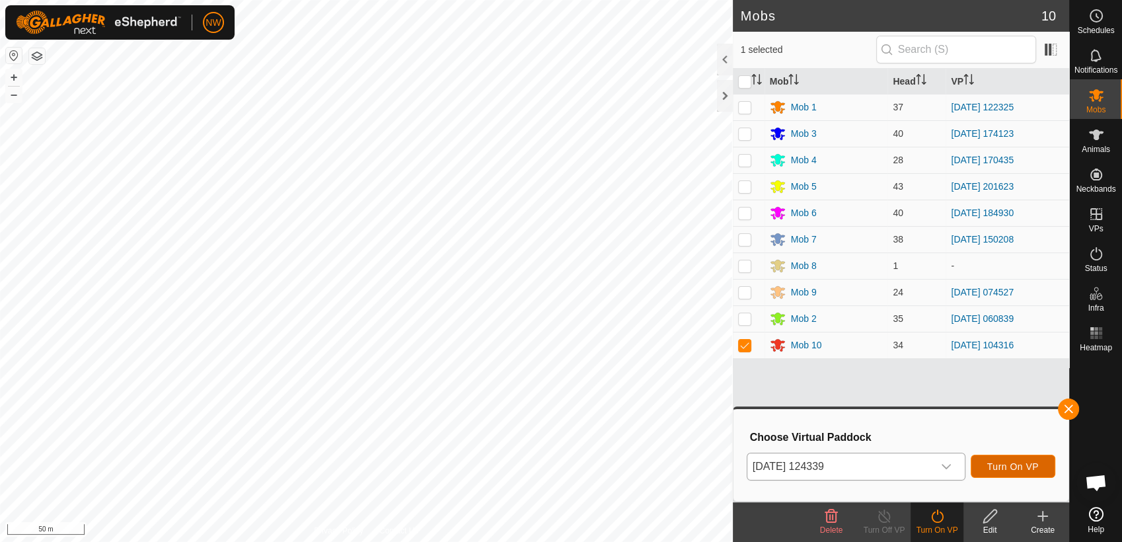
click at [1022, 465] on span "Turn On VP" at bounding box center [1013, 466] width 52 height 11
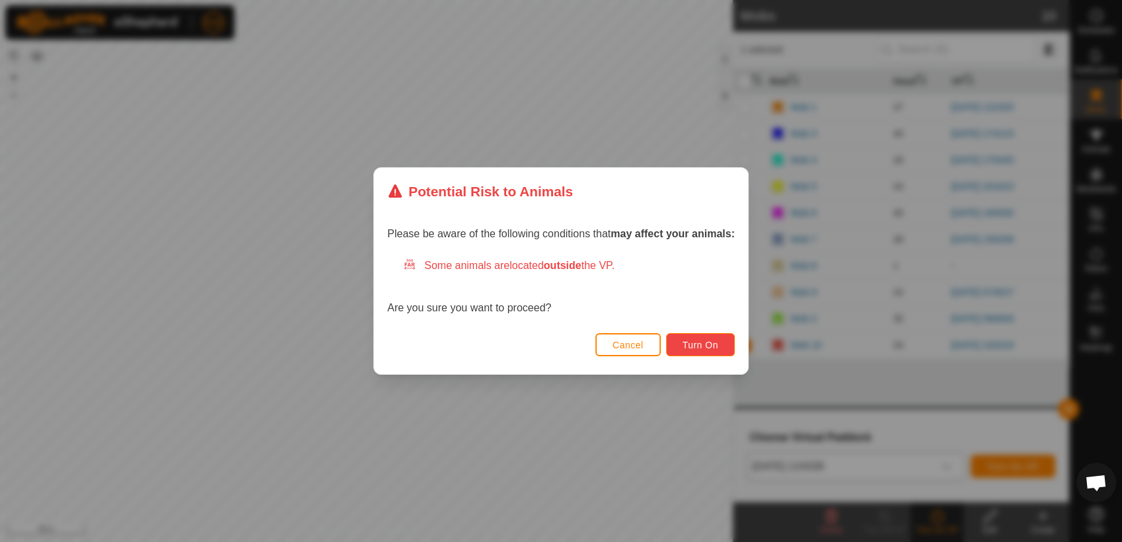
click at [714, 340] on span "Turn On" at bounding box center [701, 345] width 36 height 11
